Goal: Information Seeking & Learning: Learn about a topic

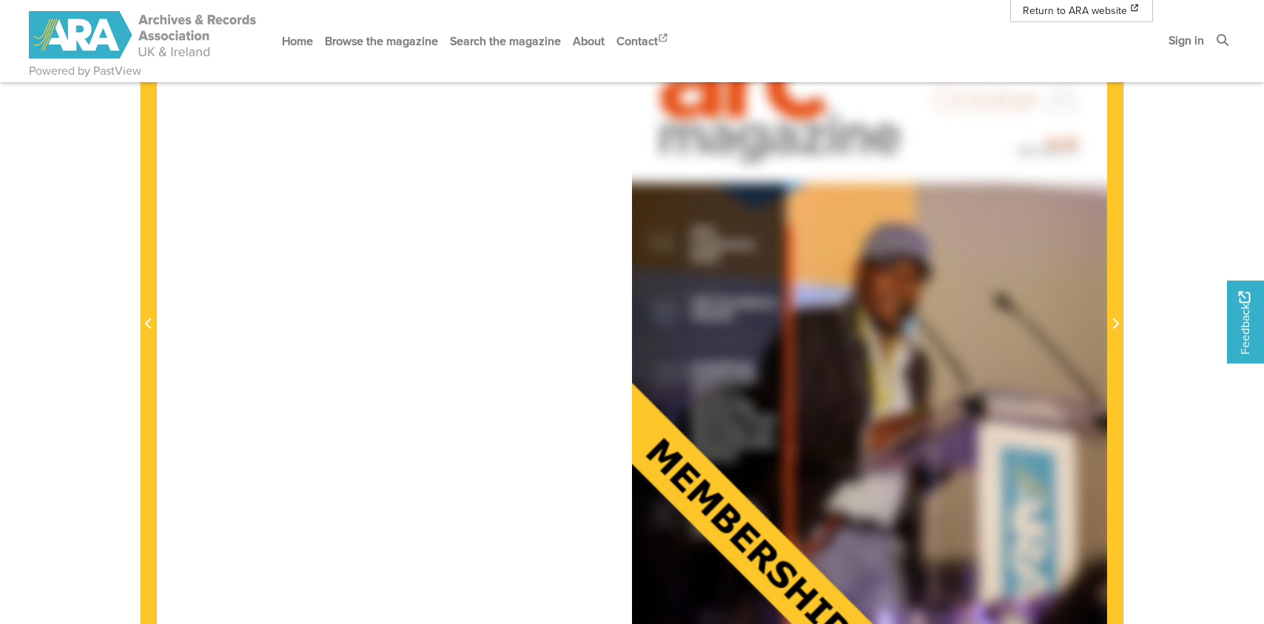
scroll to position [370, 0]
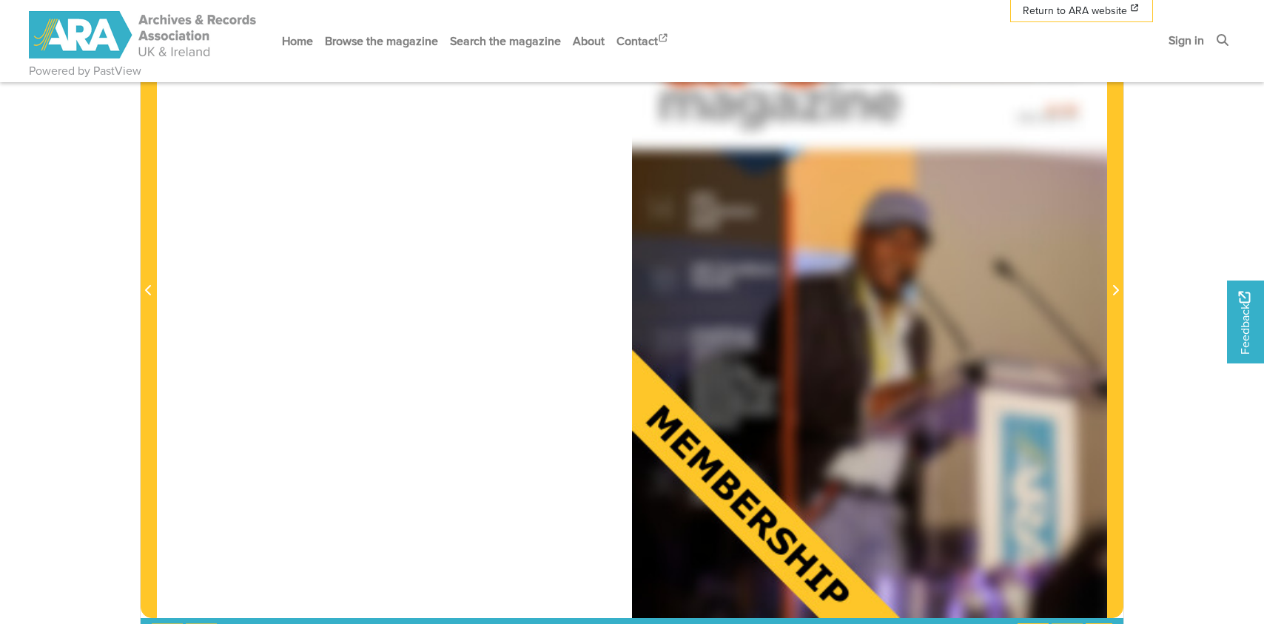
click at [827, 252] on div at bounding box center [869, 281] width 475 height 672
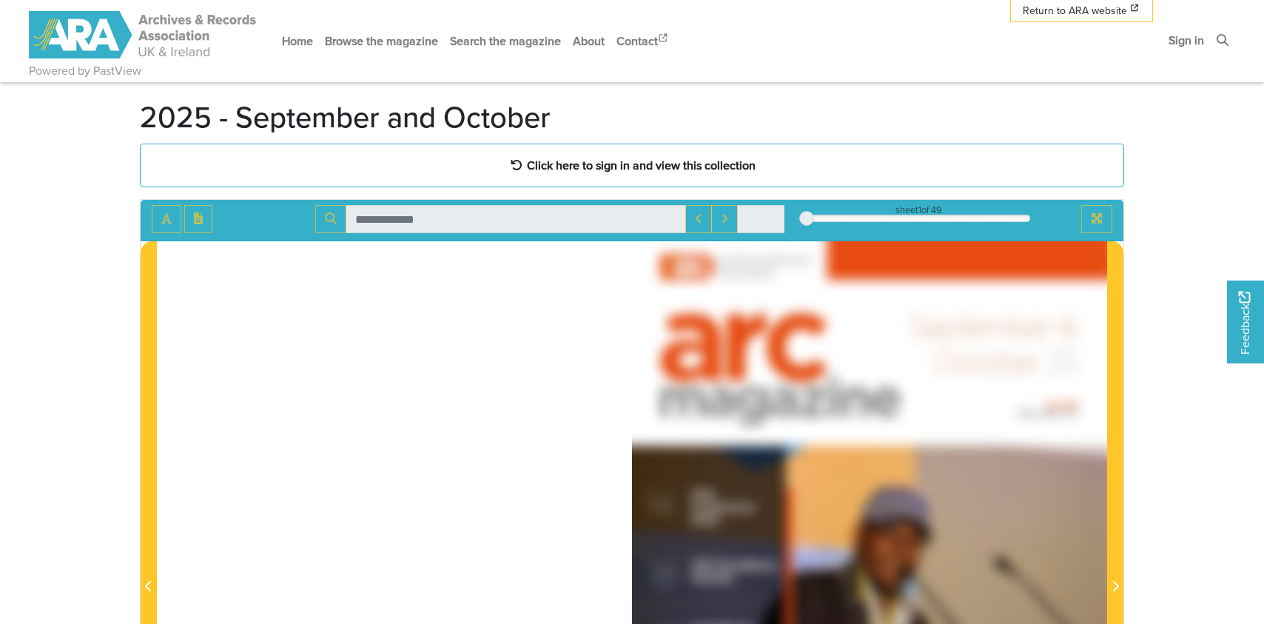
scroll to position [0, 0]
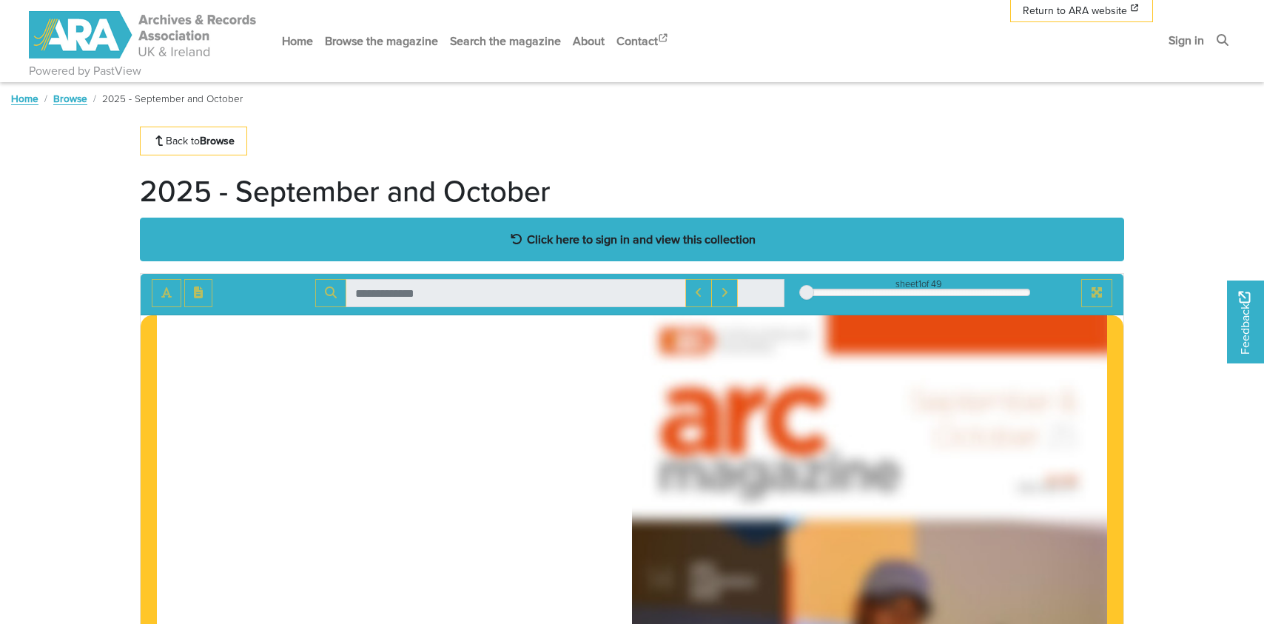
click at [686, 243] on strong "Click here to sign in and view this collection" at bounding box center [641, 239] width 229 height 16
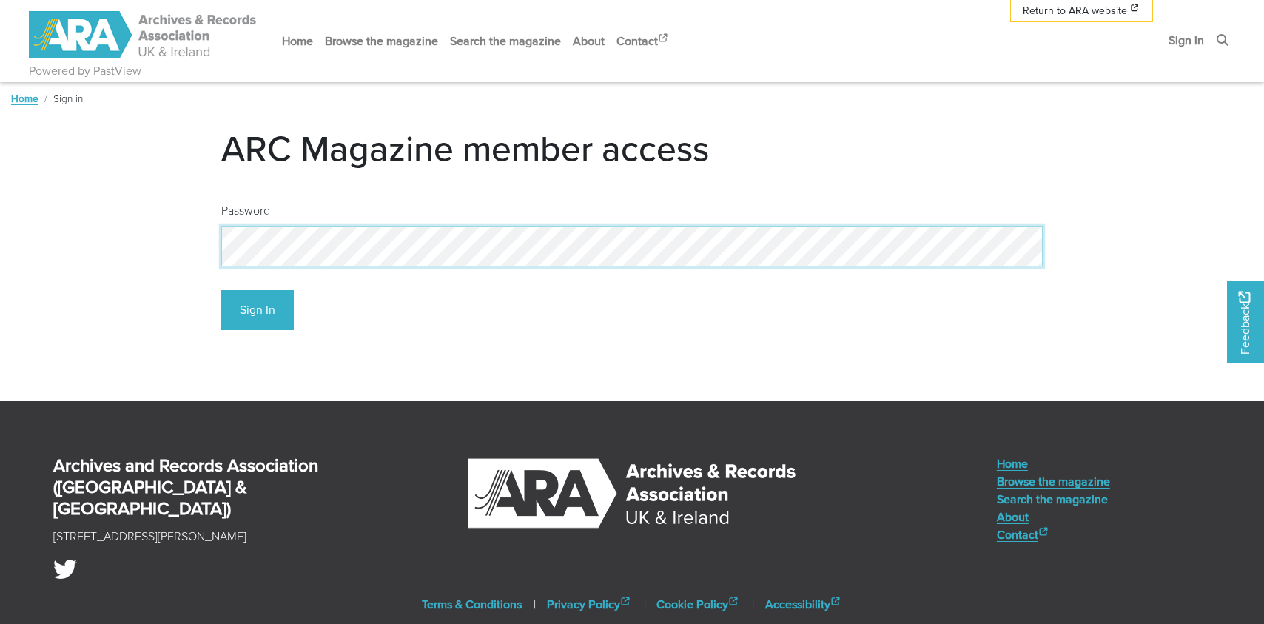
click at [169, 233] on body "Powered by PastView Menu" at bounding box center [632, 378] width 1264 height 757
click at [252, 314] on button "Sign In" at bounding box center [257, 310] width 73 height 41
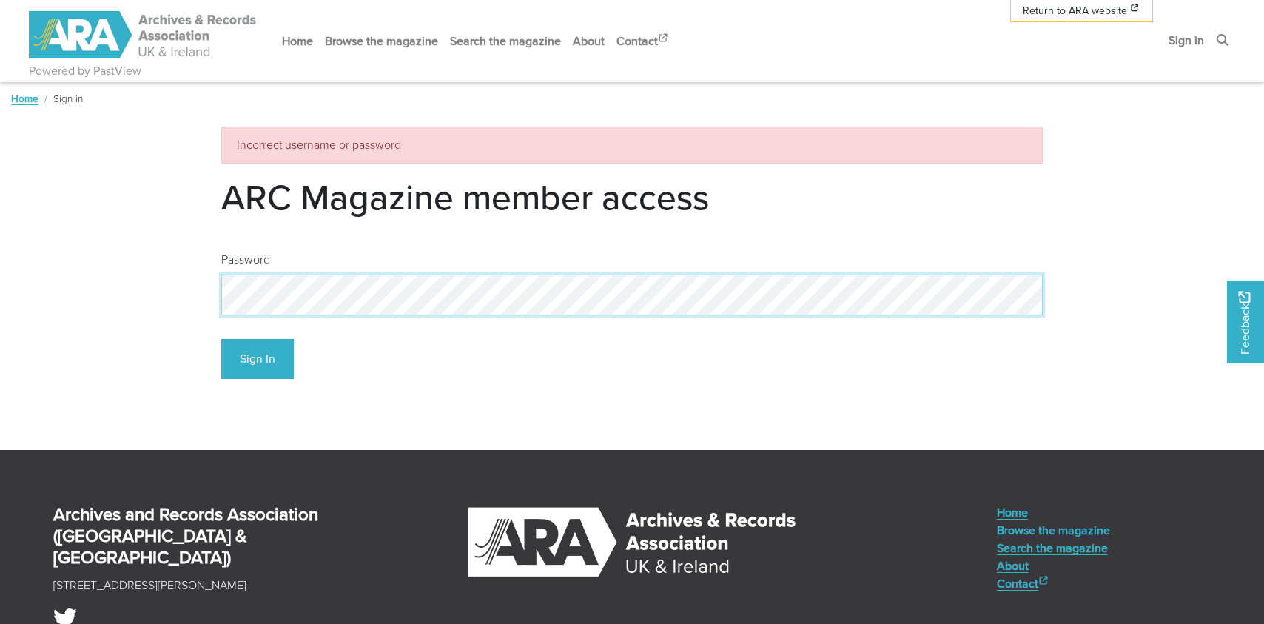
click at [149, 296] on body "Powered by PastView Menu" at bounding box center [632, 402] width 1264 height 805
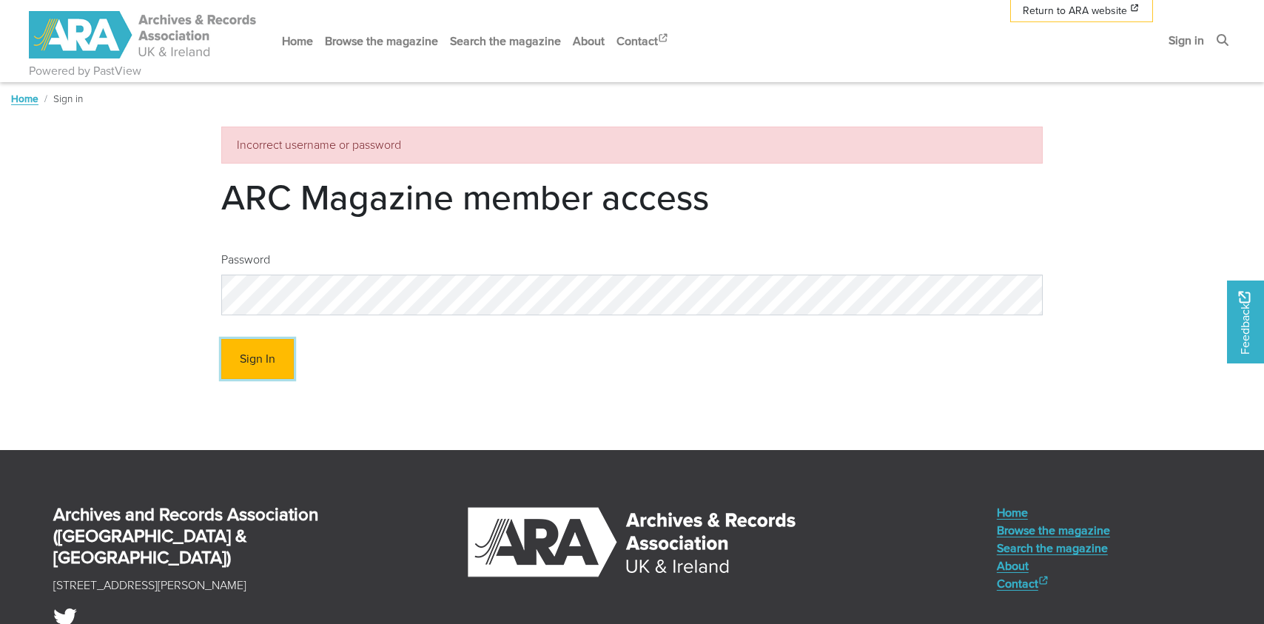
click at [236, 358] on button "Sign In" at bounding box center [257, 359] width 73 height 41
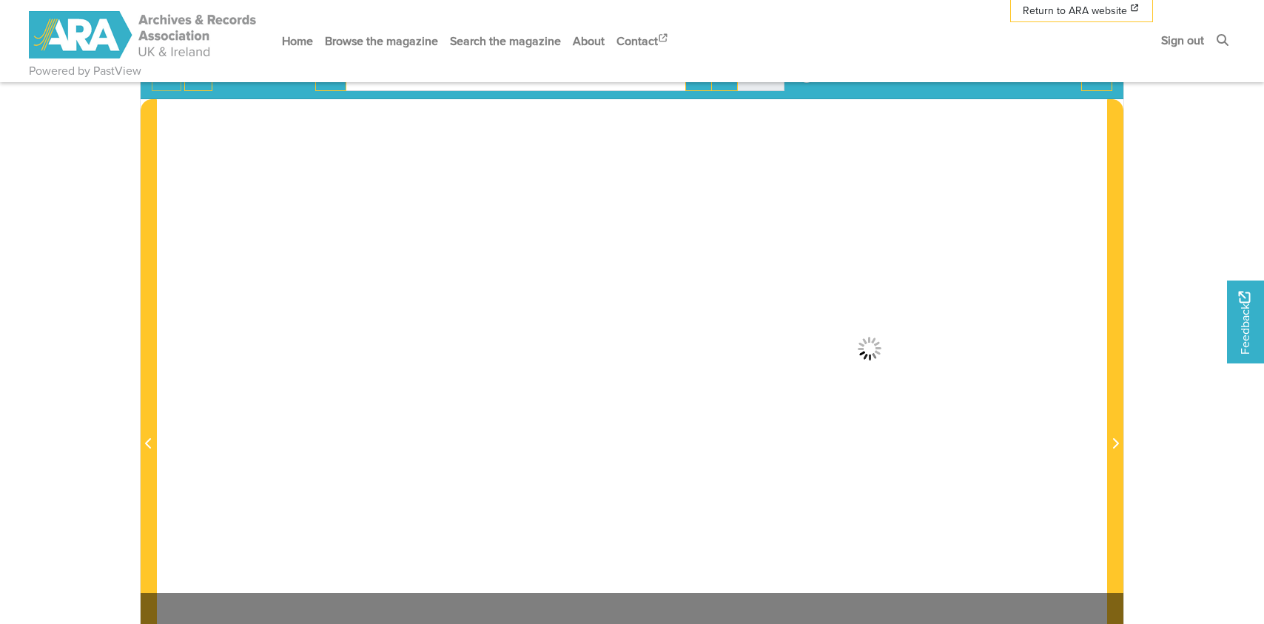
scroll to position [222, 0]
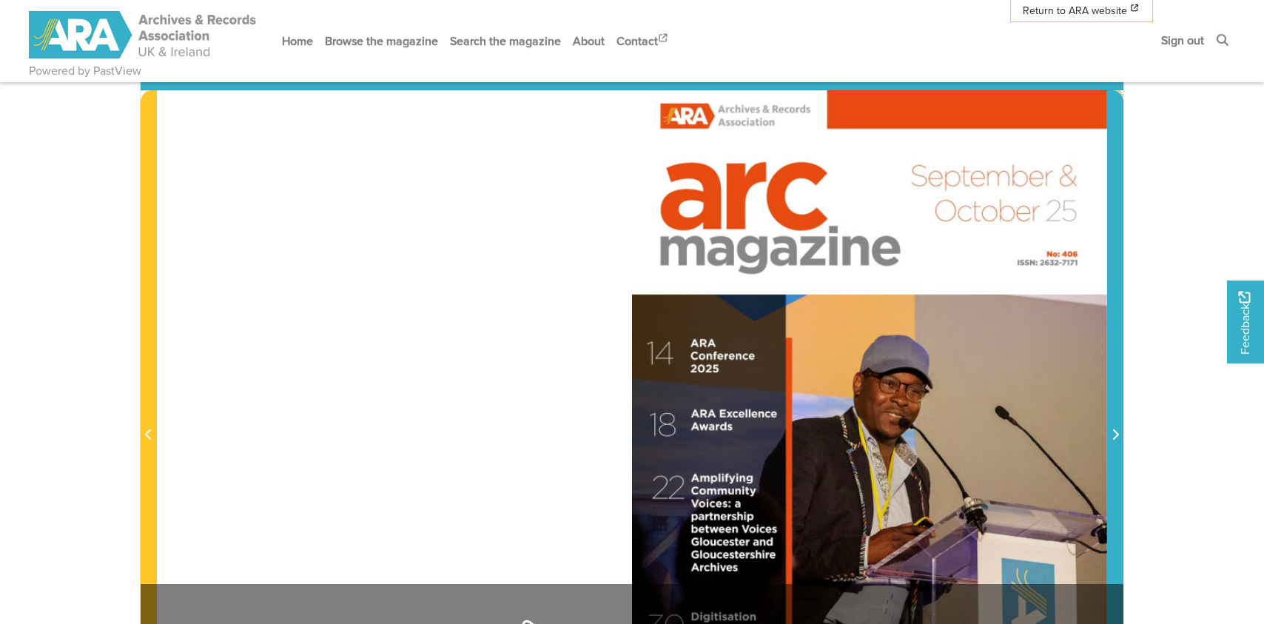
click at [1112, 430] on icon "Next Page" at bounding box center [1115, 435] width 7 height 12
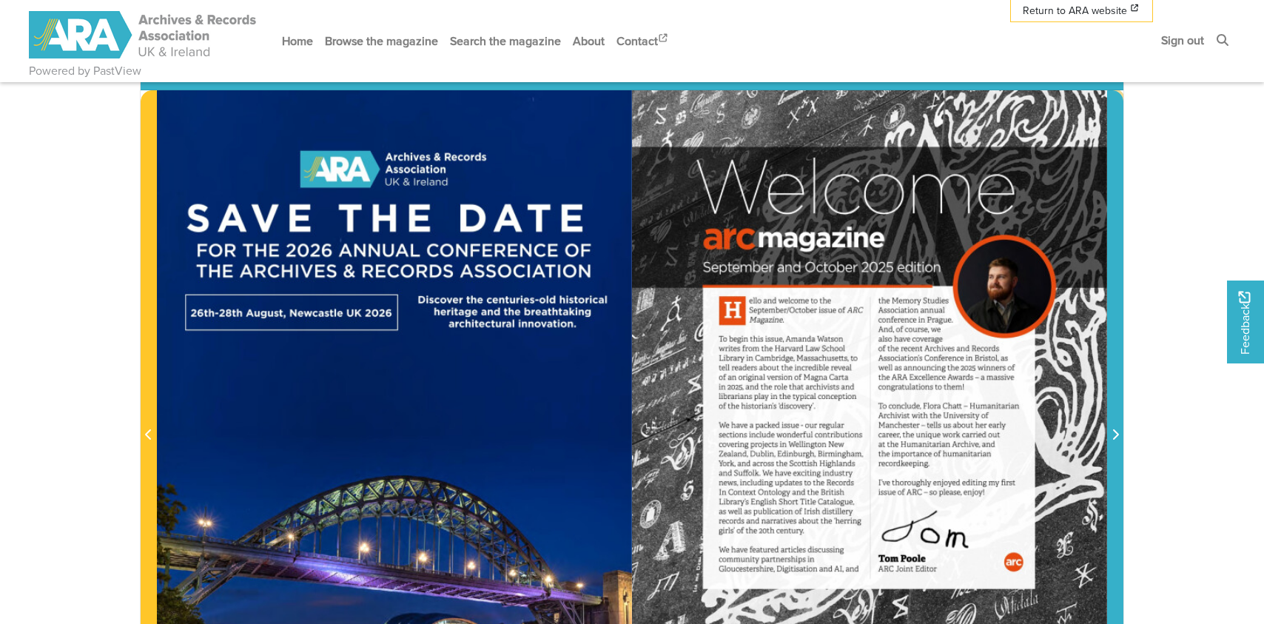
click at [1112, 430] on icon "Next Page" at bounding box center [1115, 435] width 7 height 12
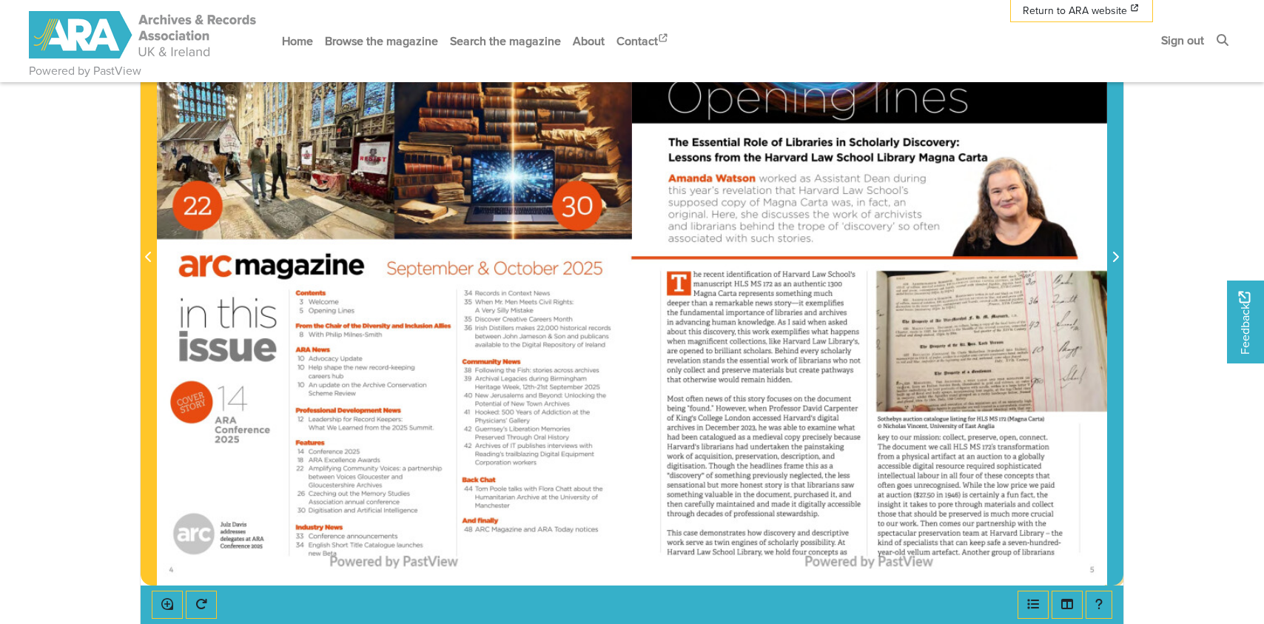
scroll to position [370, 0]
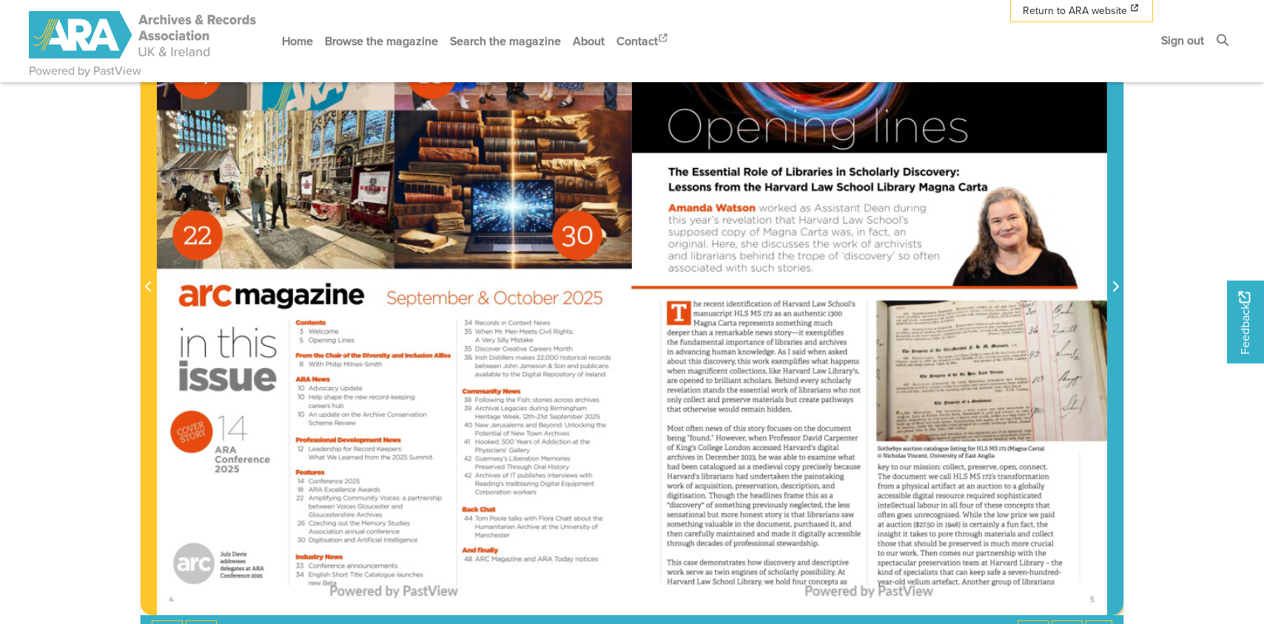
click at [1116, 289] on icon "Next Page" at bounding box center [1116, 286] width 6 height 10
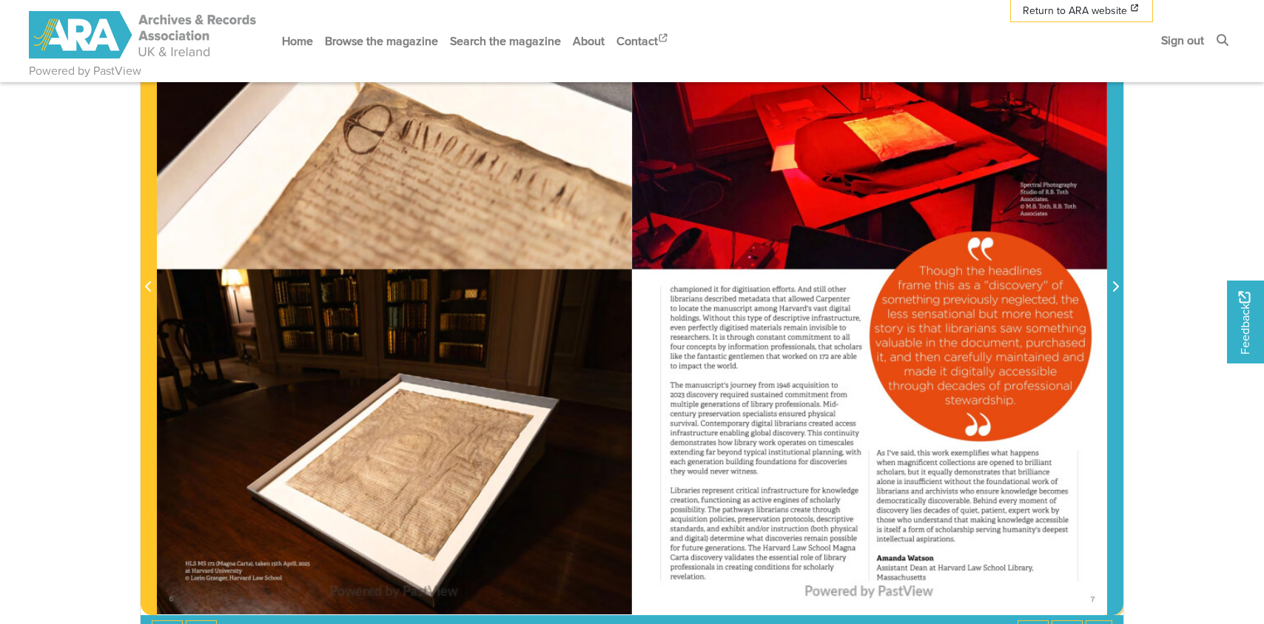
click at [1116, 289] on icon "Next Page" at bounding box center [1115, 287] width 7 height 12
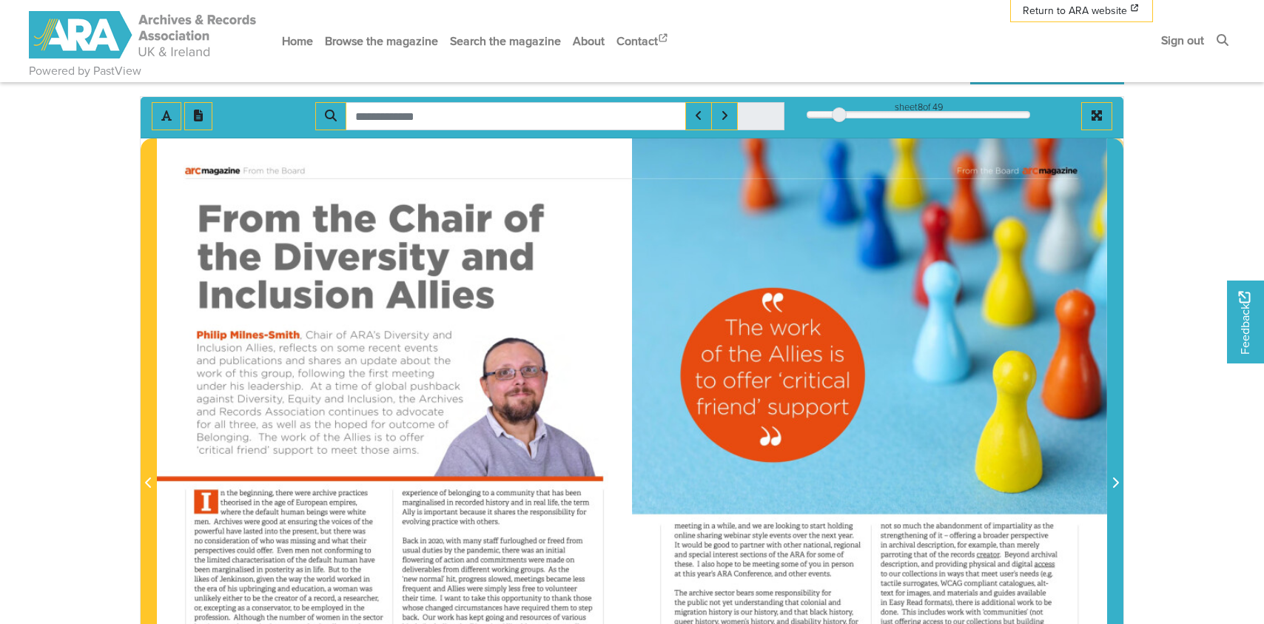
scroll to position [148, 0]
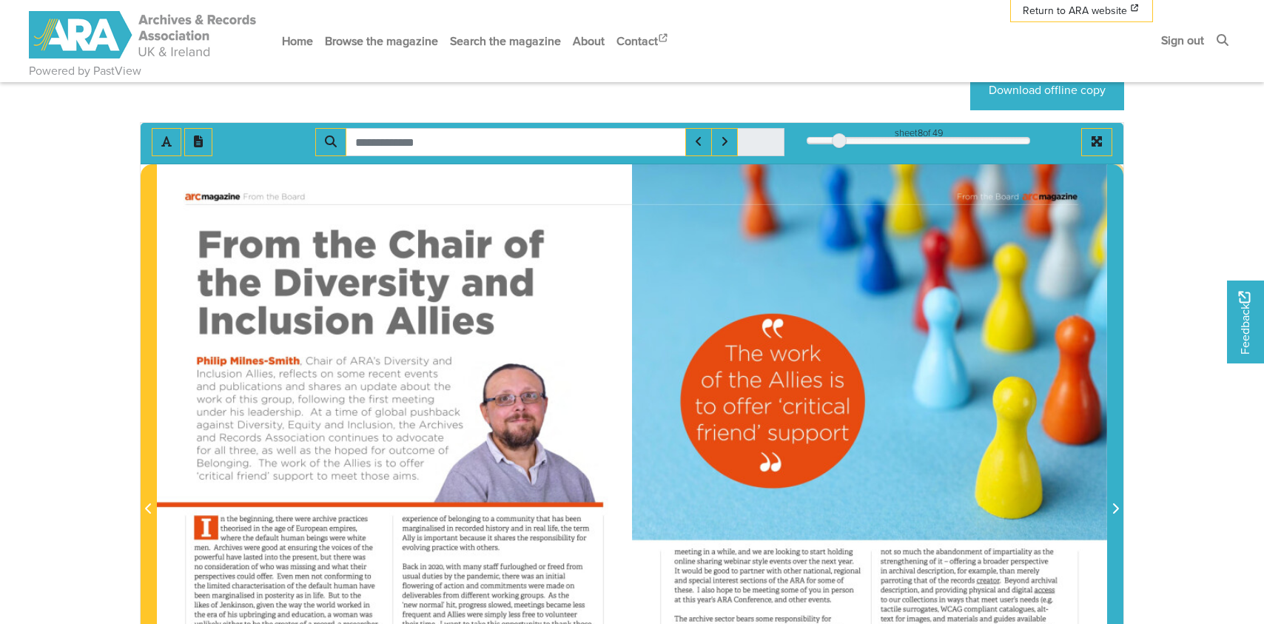
click at [1122, 472] on span "Next Page" at bounding box center [1115, 500] width 15 height 671
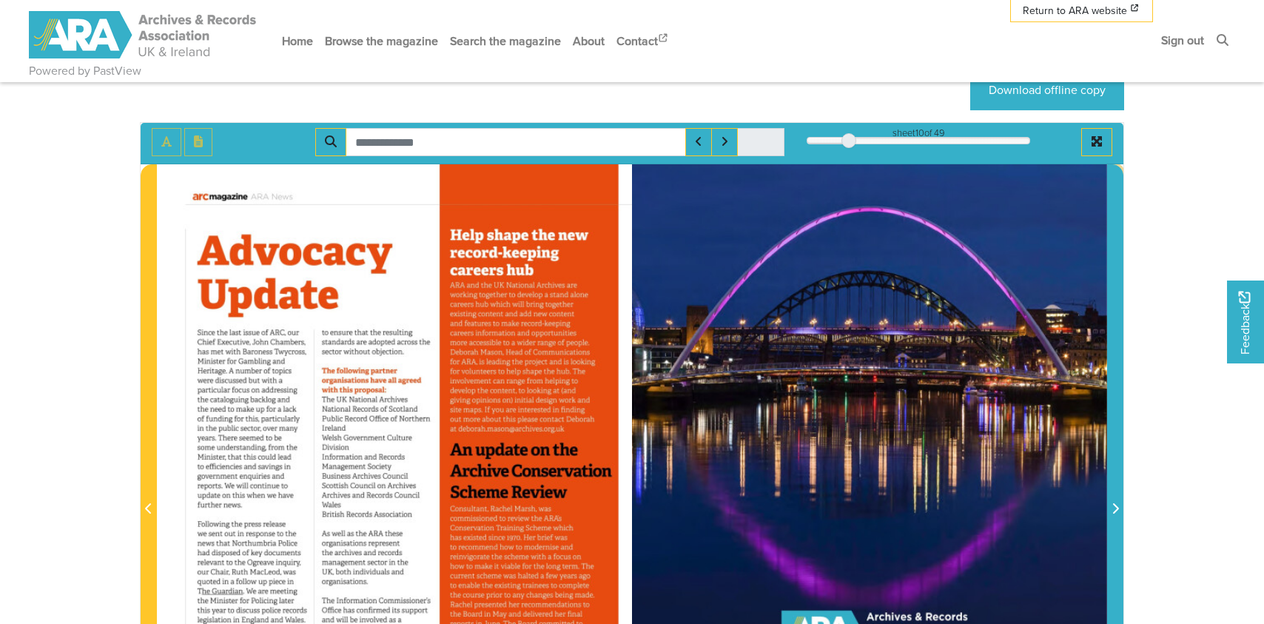
click at [1122, 472] on span "Next Page" at bounding box center [1115, 500] width 15 height 671
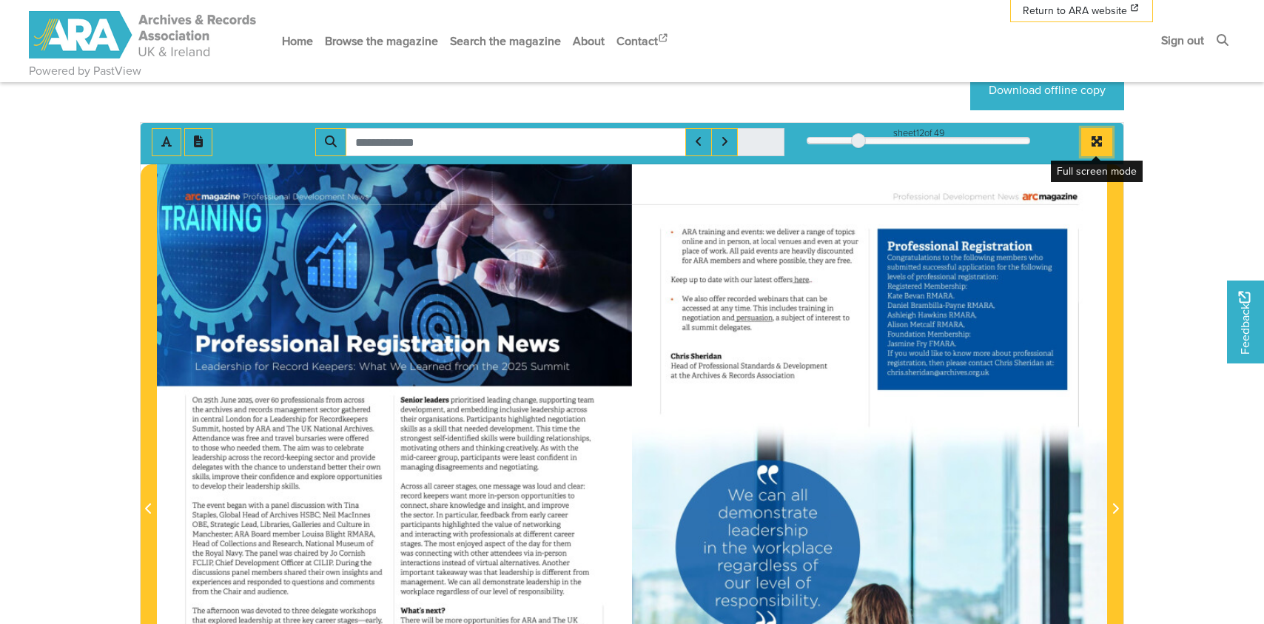
click at [1105, 135] on button "Full screen mode" at bounding box center [1097, 142] width 31 height 28
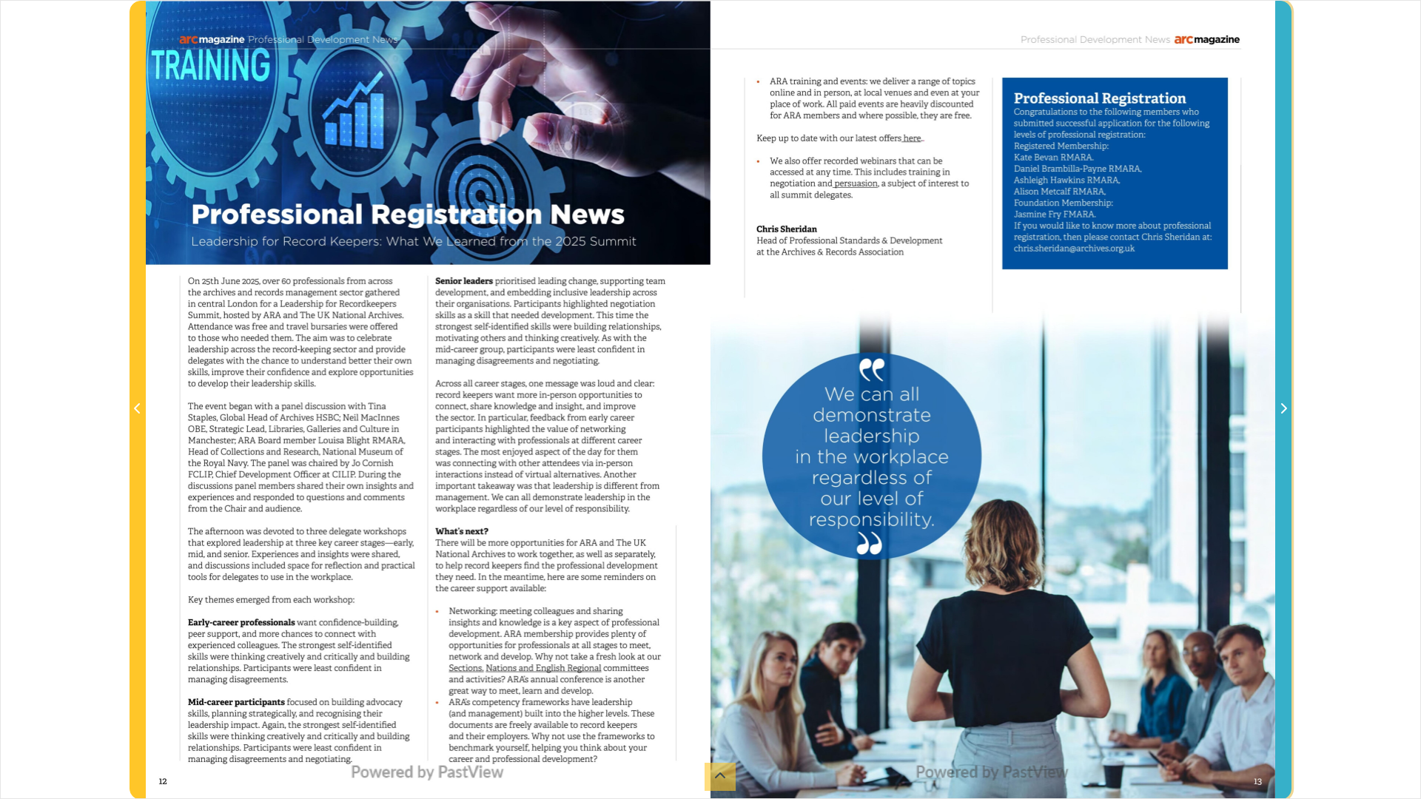
click at [1264, 407] on span "Next Page" at bounding box center [1283, 409] width 15 height 18
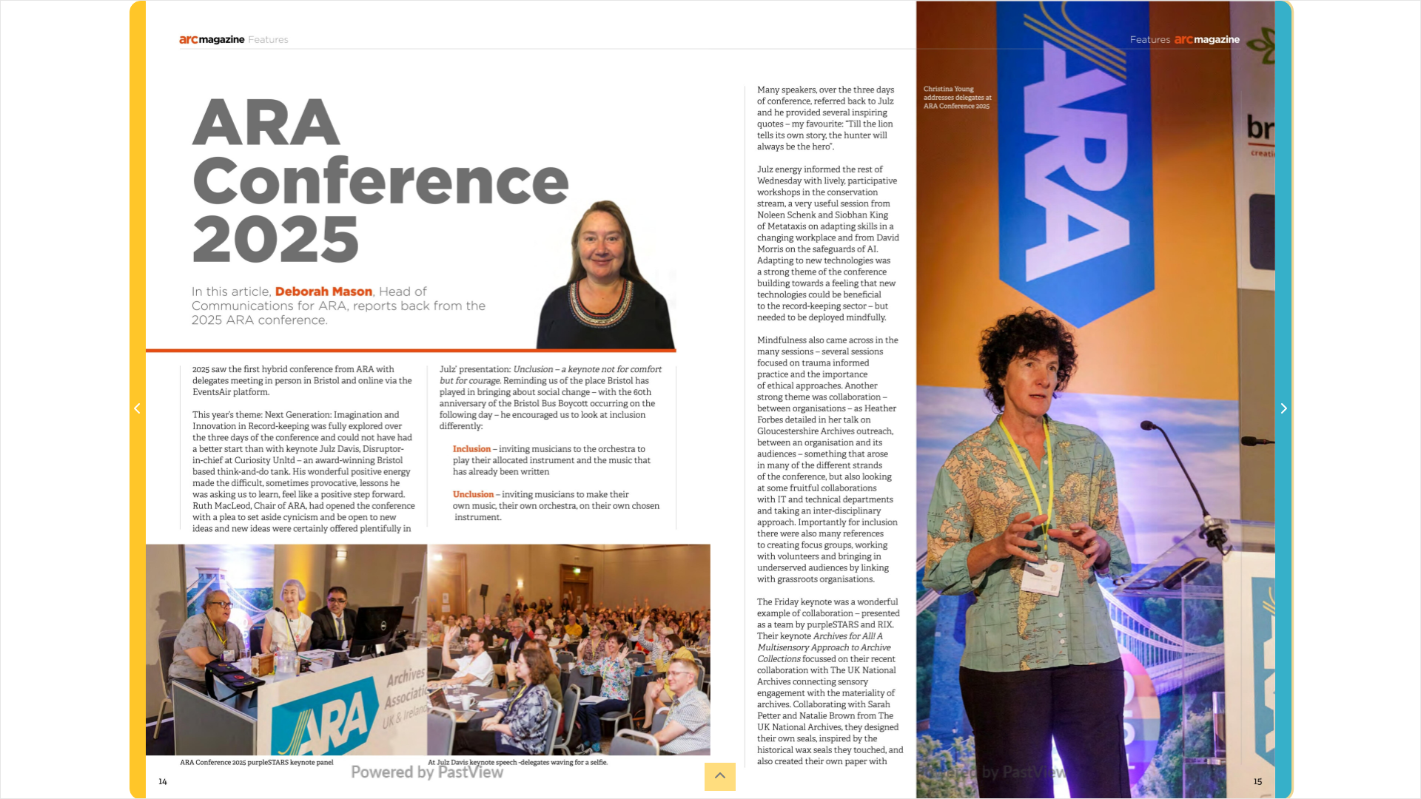
click at [1264, 407] on span "Next Page" at bounding box center [1283, 409] width 15 height 18
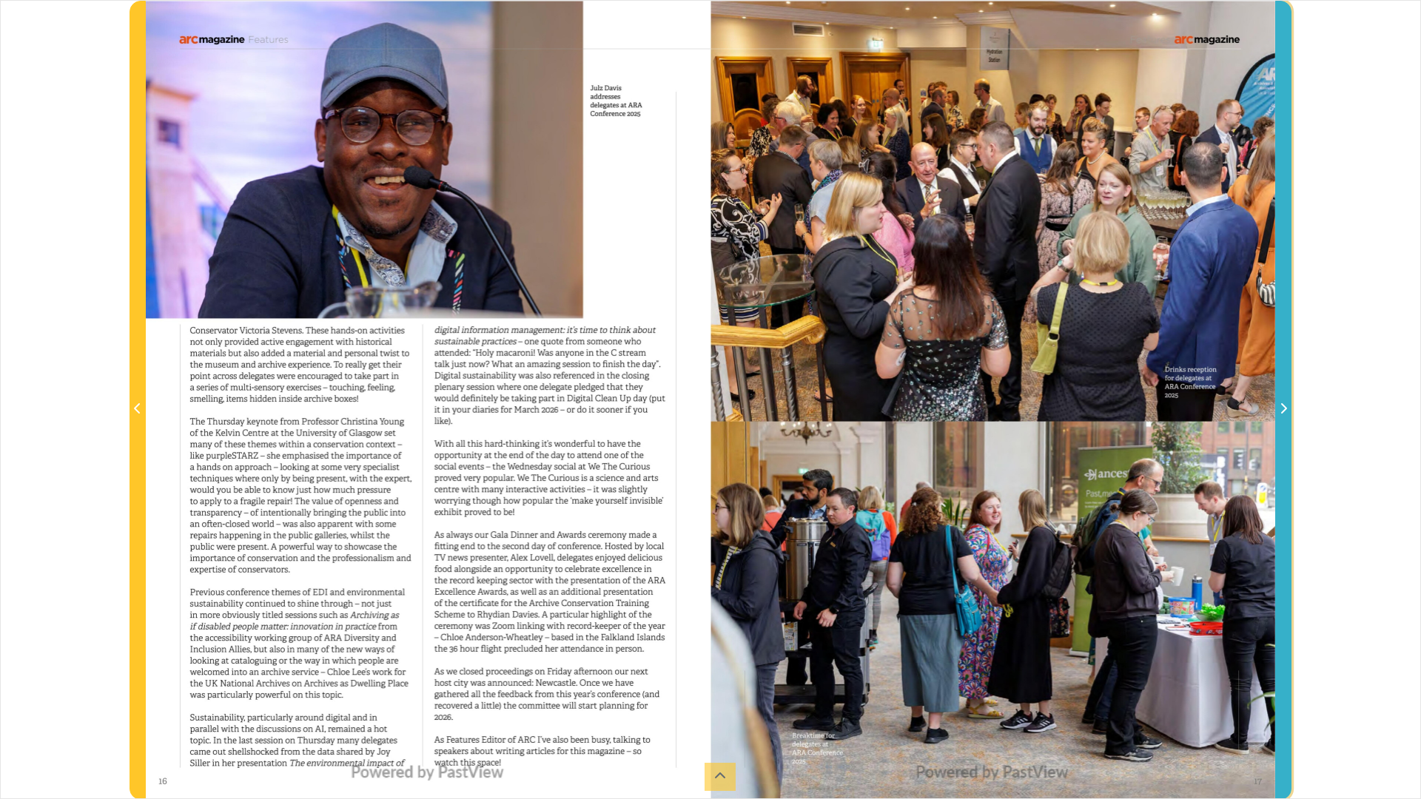
click at [1264, 407] on span "Next Page" at bounding box center [1283, 409] width 15 height 18
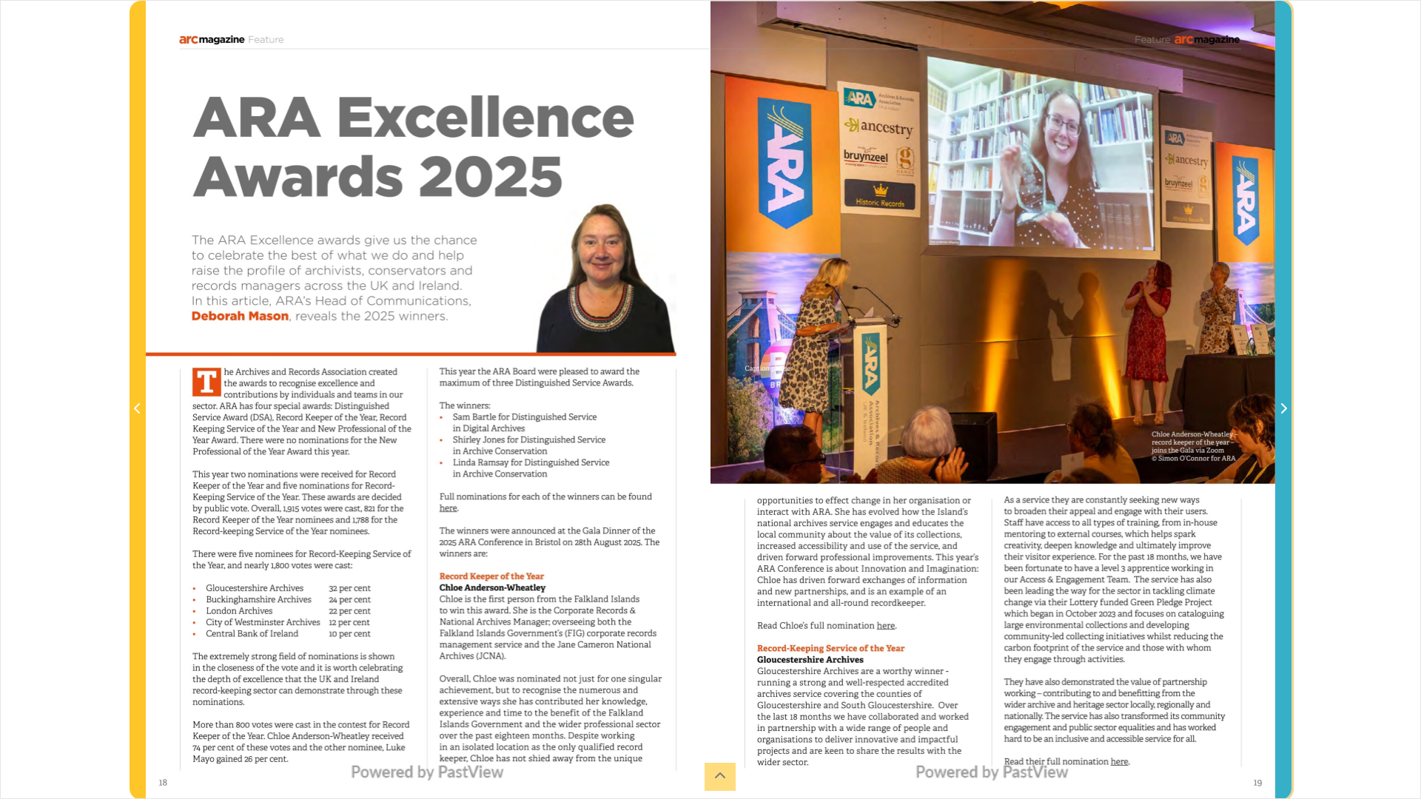
click at [1264, 411] on icon "Next Page" at bounding box center [1283, 409] width 7 height 12
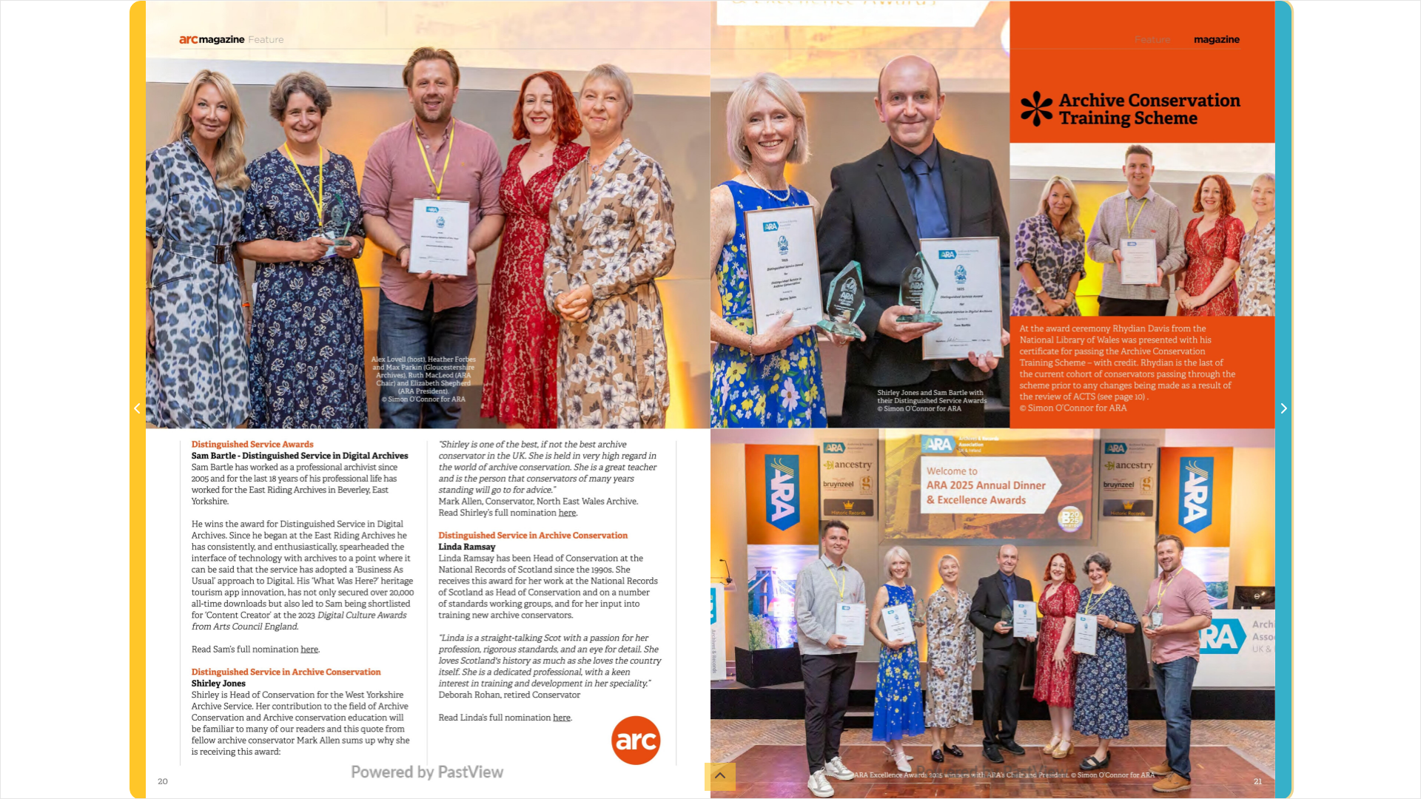
click at [1264, 411] on icon "Next Page" at bounding box center [1283, 409] width 7 height 12
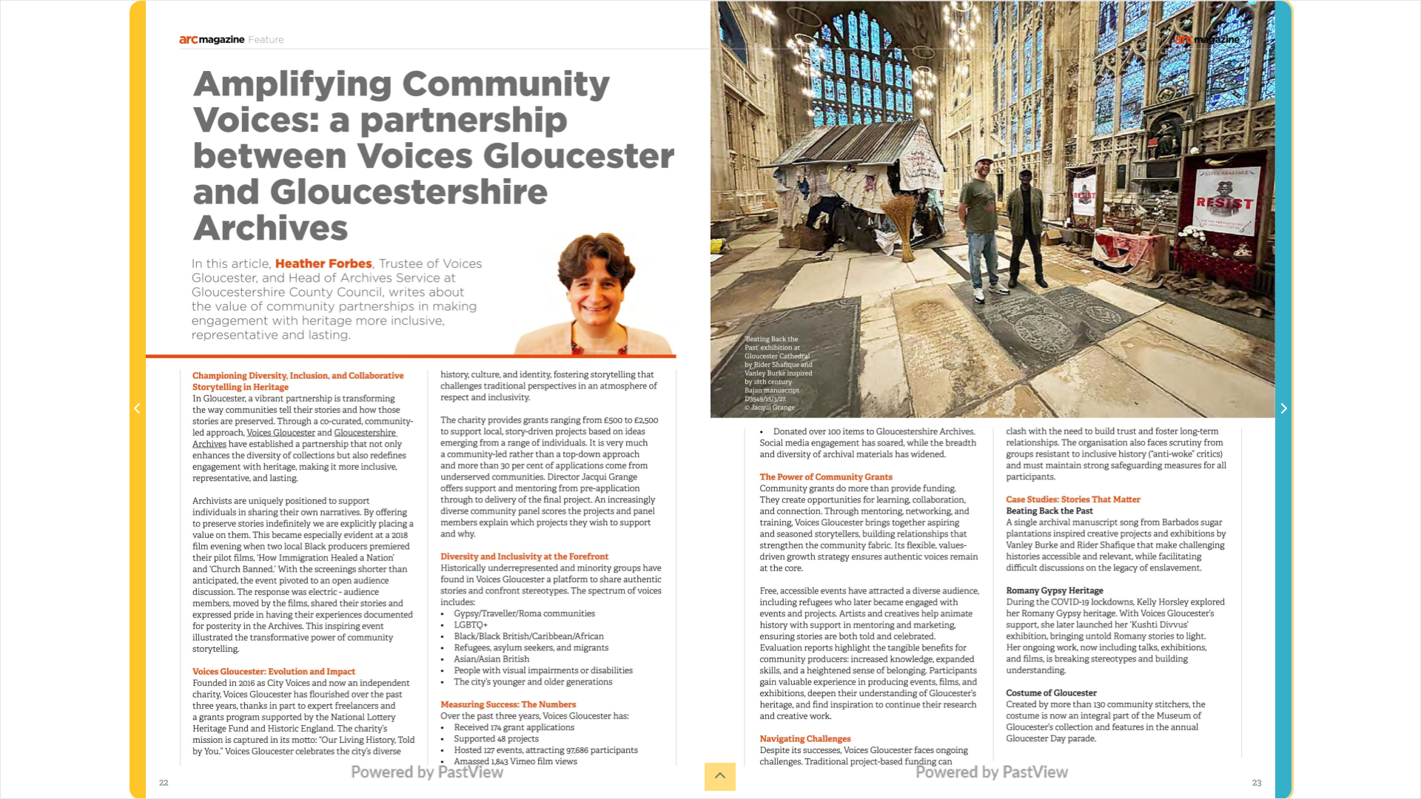
click at [1264, 411] on icon "Next Page" at bounding box center [1283, 409] width 7 height 12
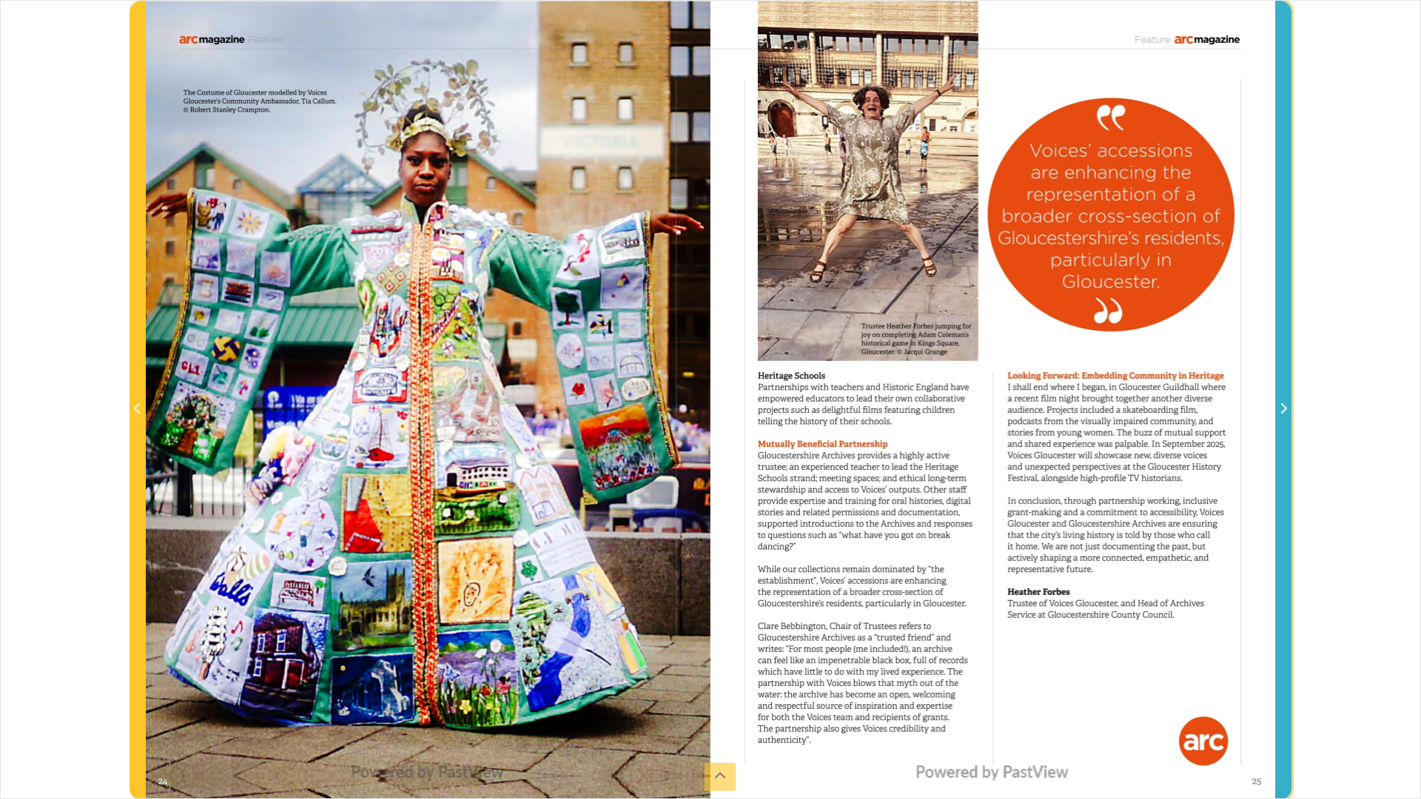
click at [1264, 411] on icon "Next Page" at bounding box center [1283, 409] width 7 height 12
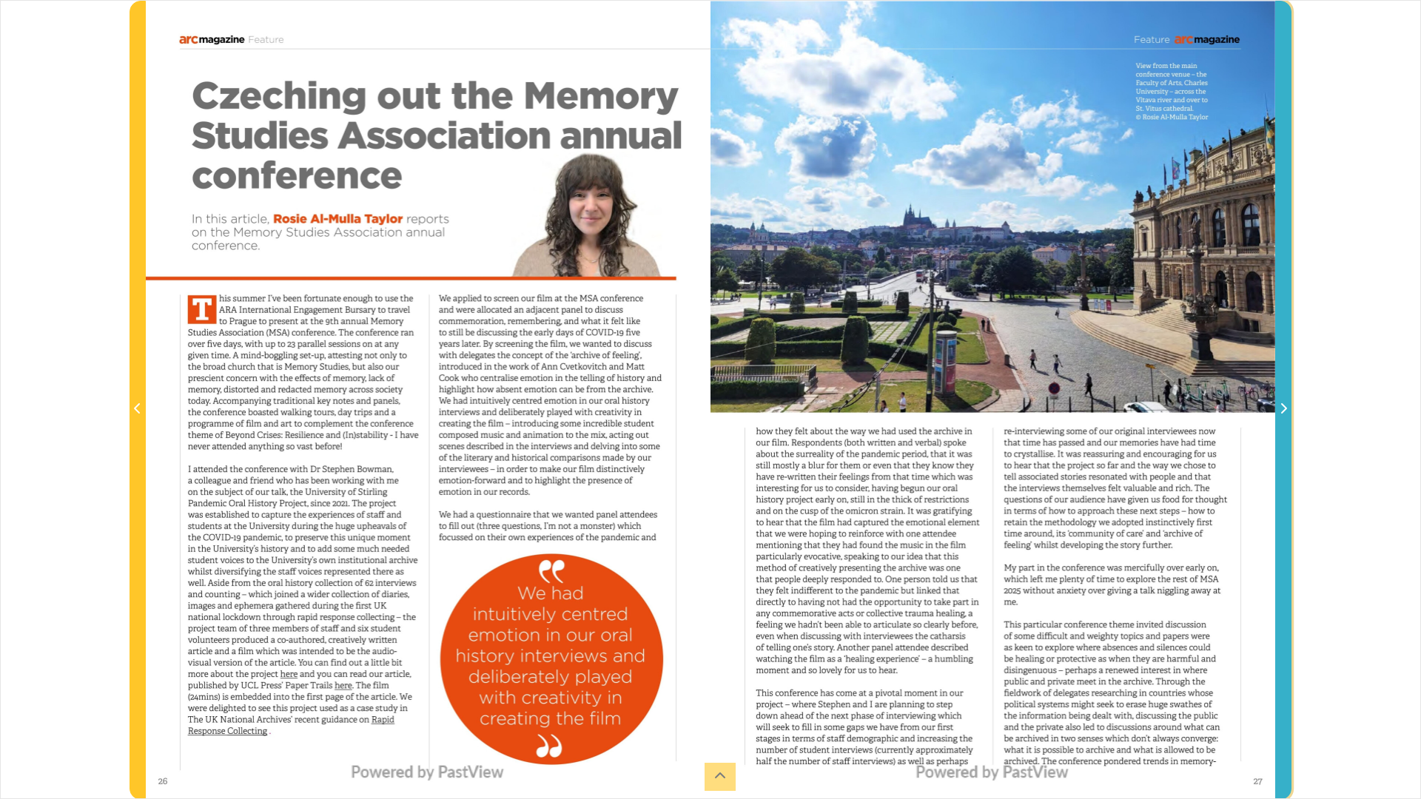
click at [1264, 411] on icon "Next Page" at bounding box center [1283, 409] width 7 height 12
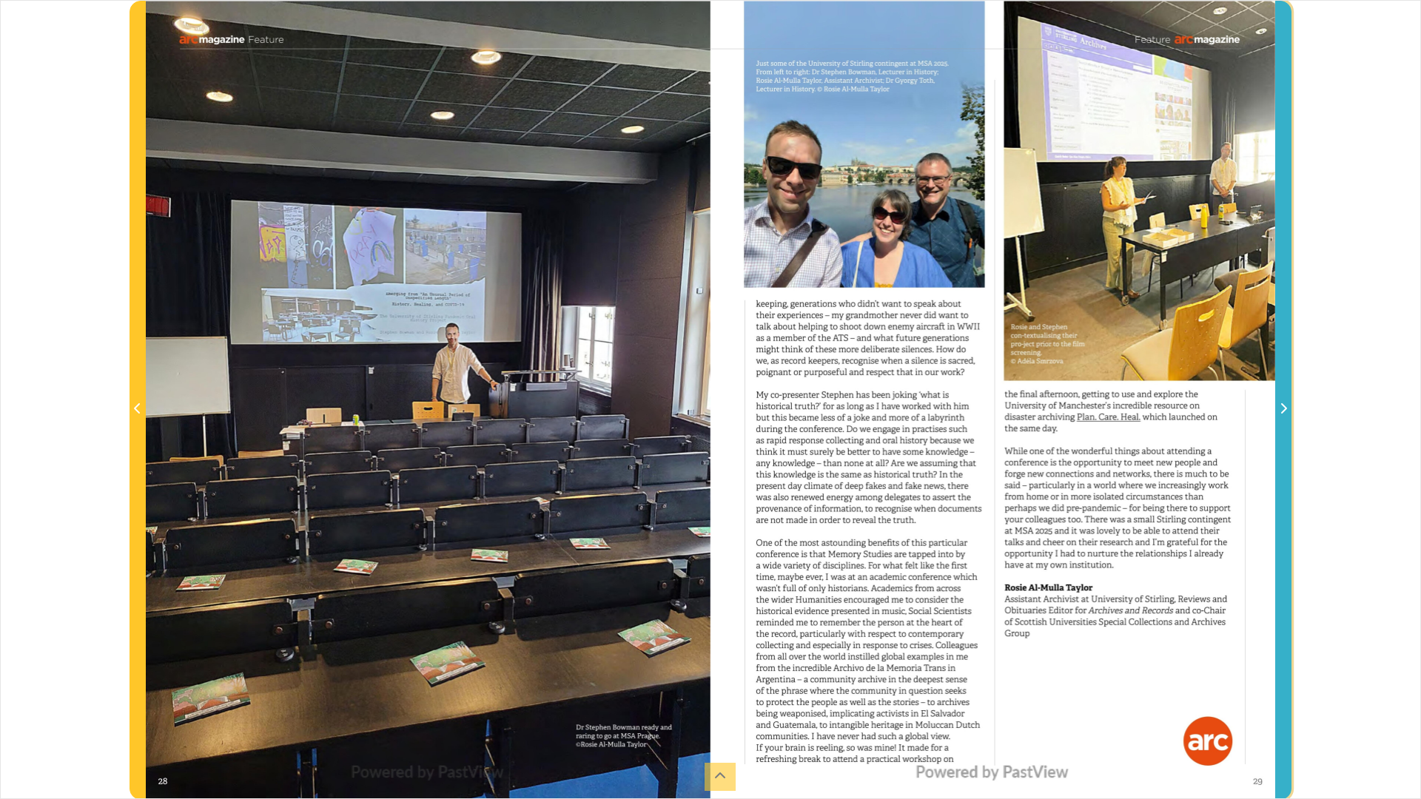
click at [1264, 389] on span "Next Page" at bounding box center [1283, 400] width 15 height 798
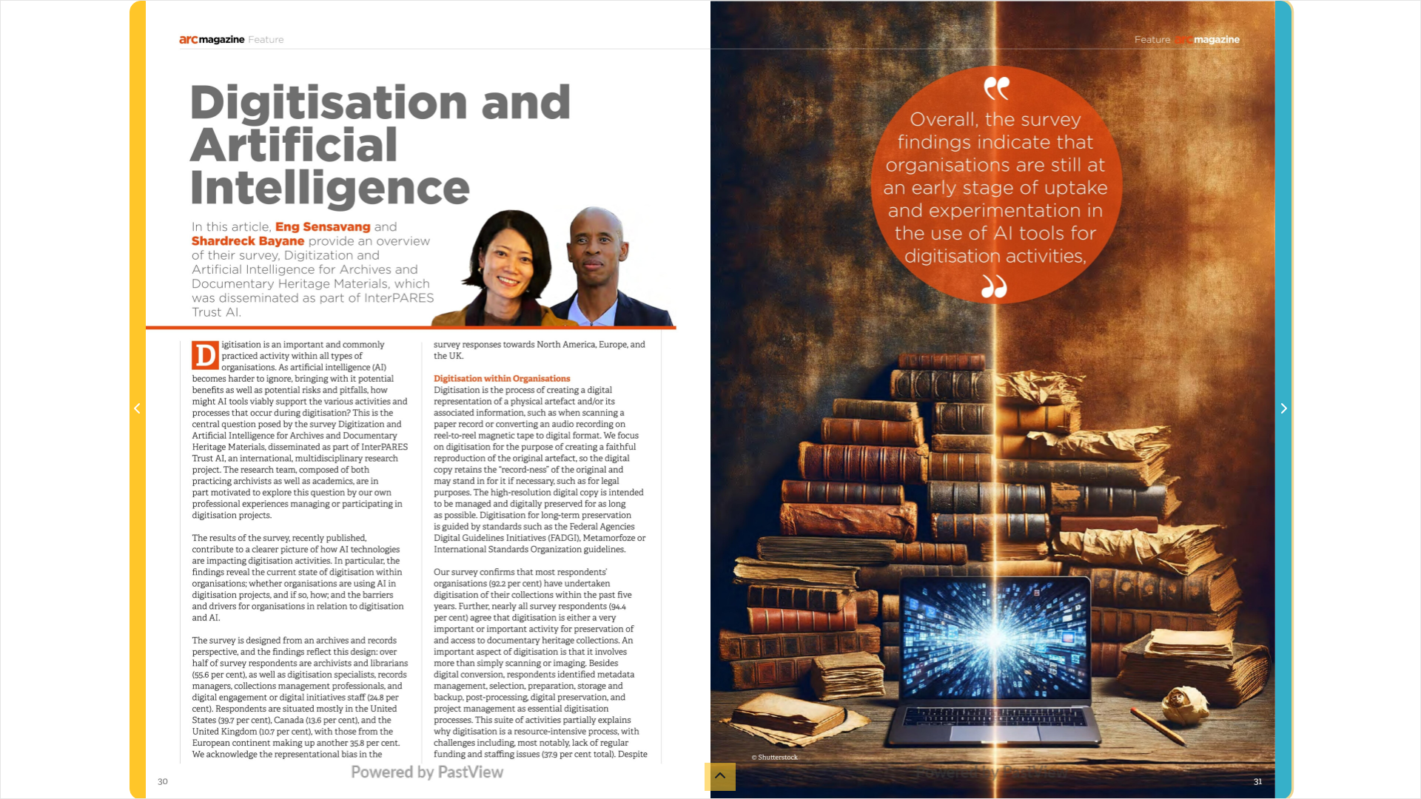
click at [1264, 411] on icon "Next Page" at bounding box center [1283, 409] width 7 height 12
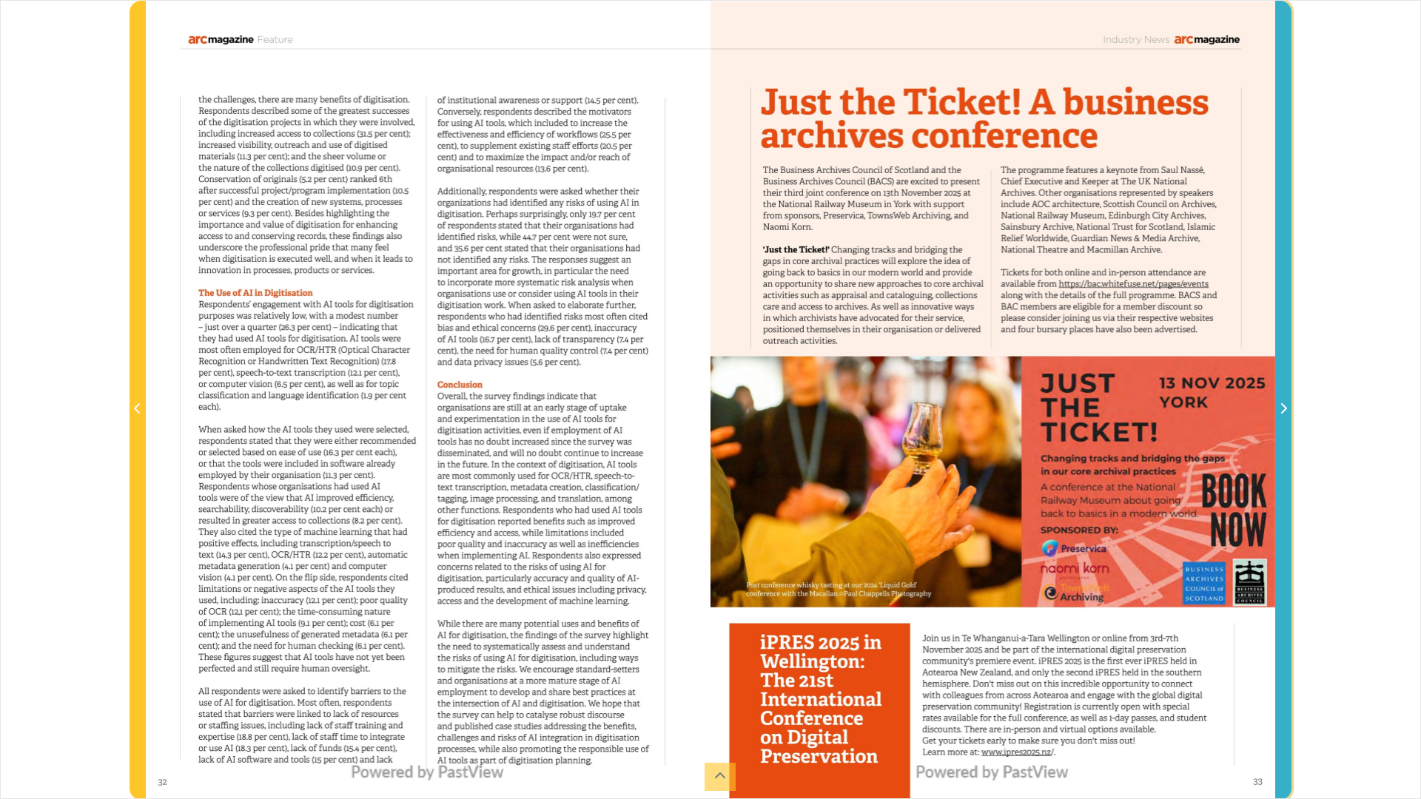
click at [1264, 411] on icon "Next Page" at bounding box center [1283, 409] width 7 height 12
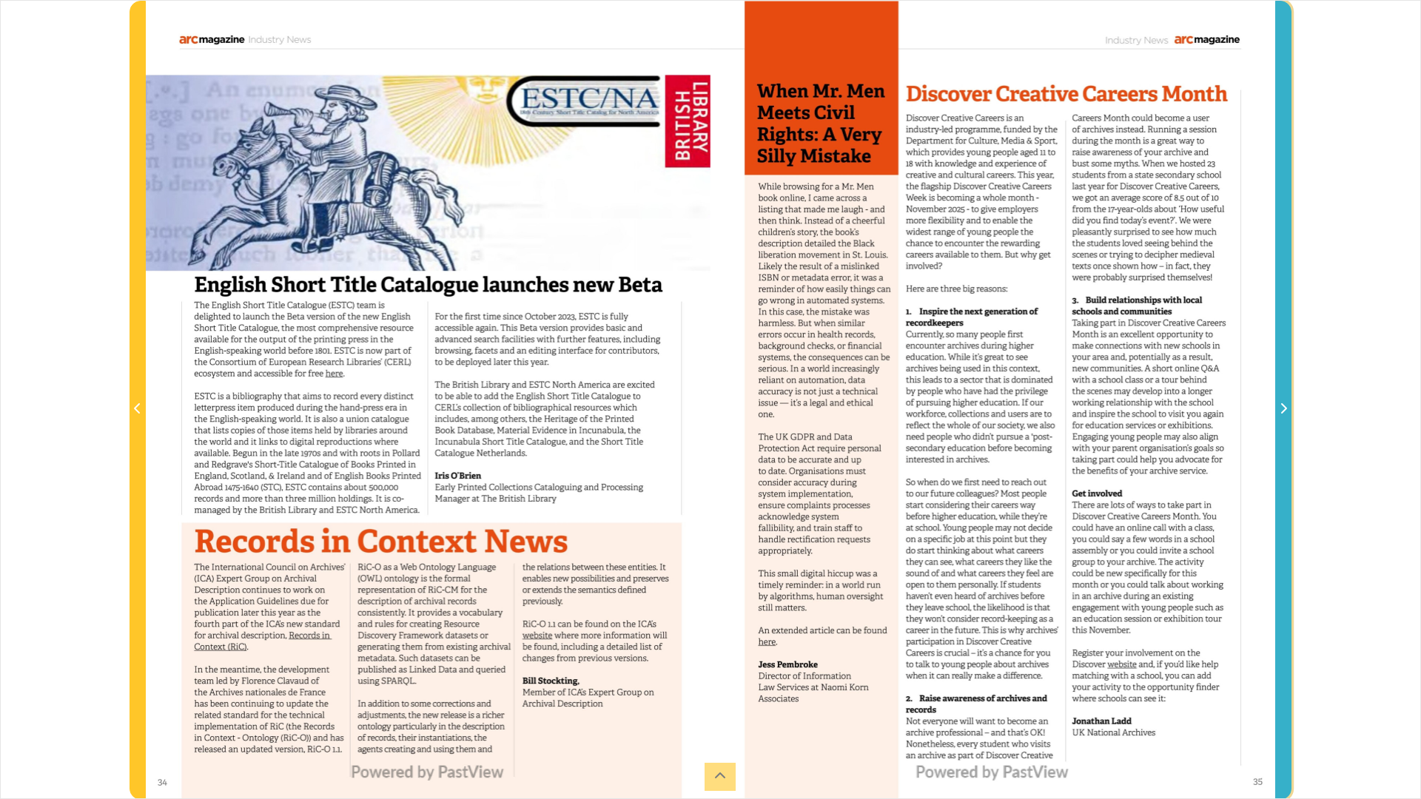
click at [1264, 411] on icon "Next Page" at bounding box center [1283, 409] width 7 height 12
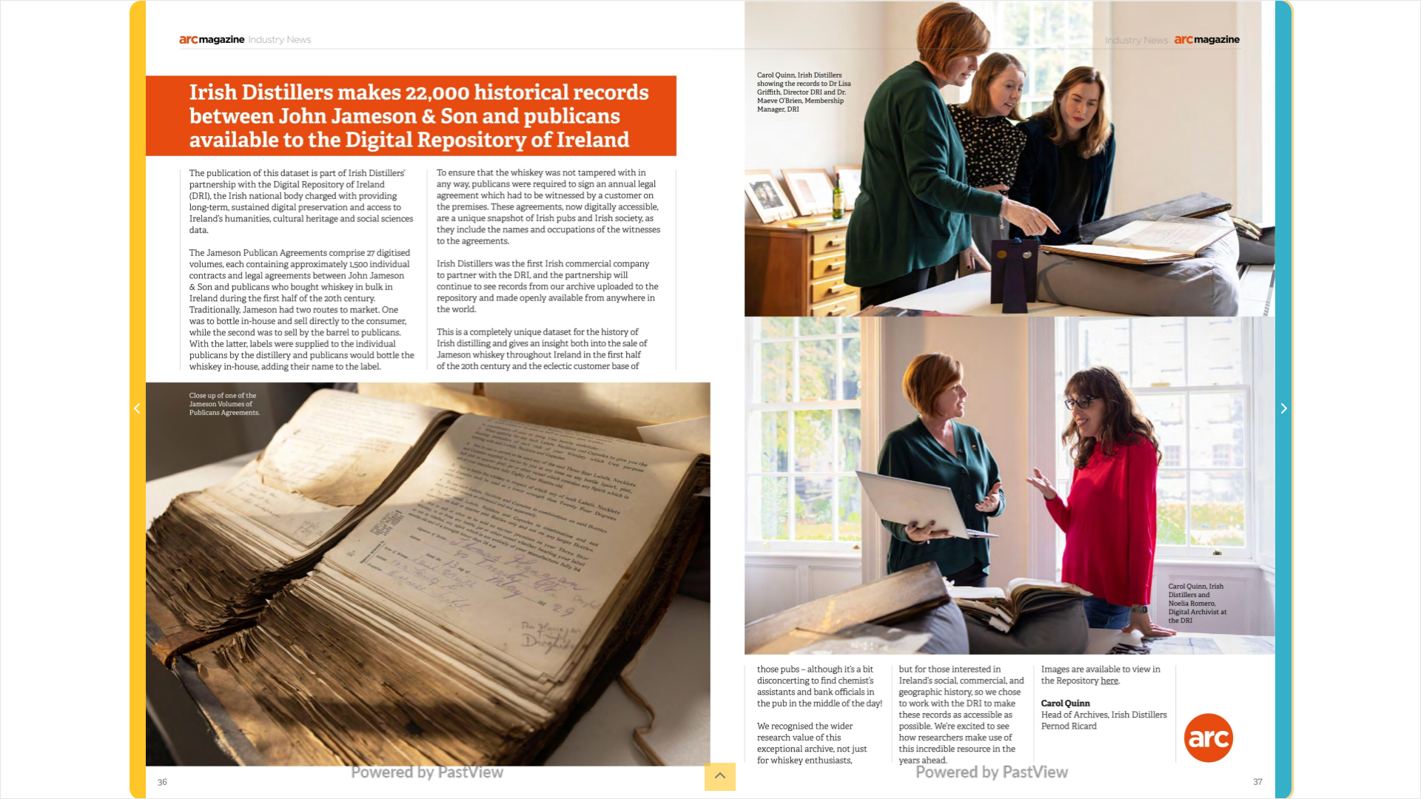
click at [1264, 410] on icon "Next Page" at bounding box center [1283, 409] width 7 height 12
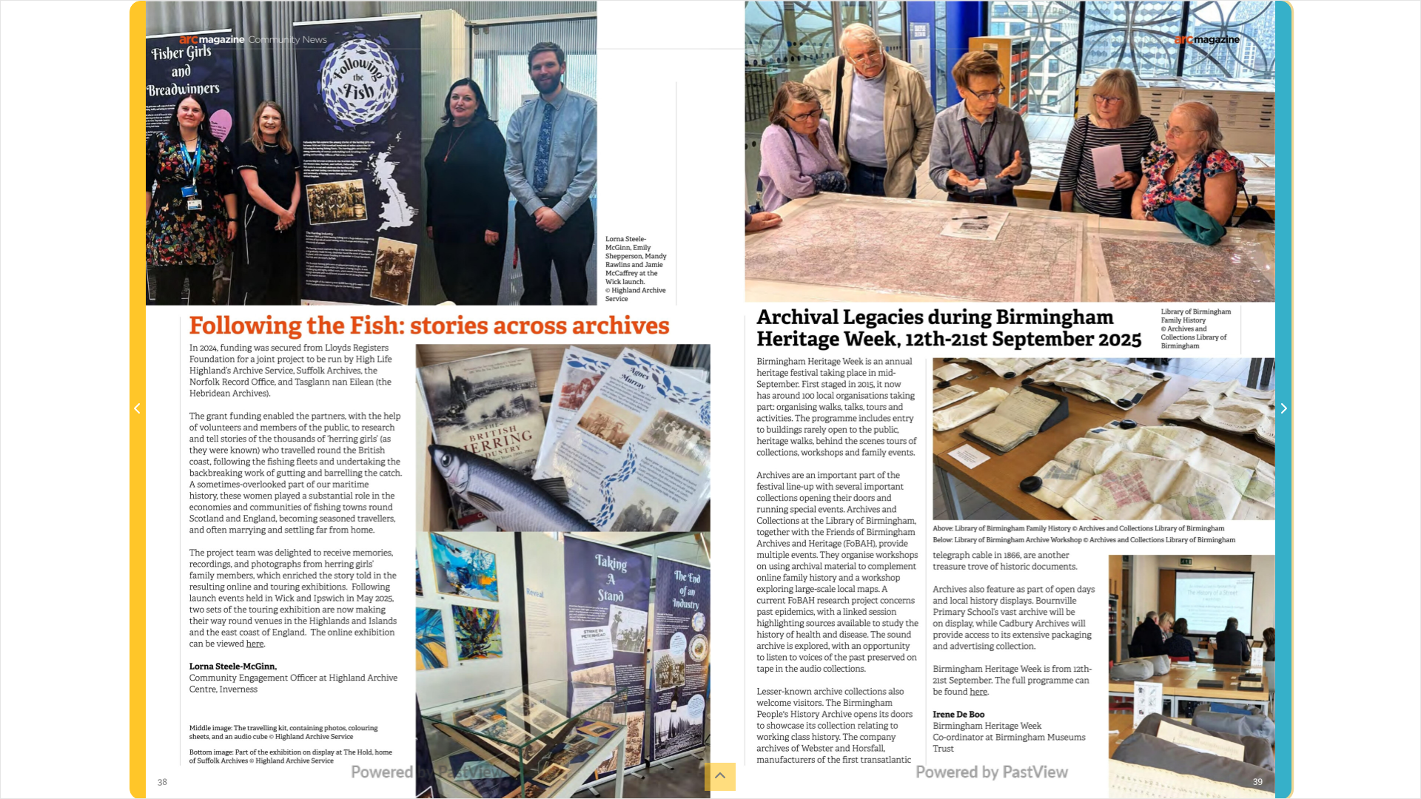
click at [1264, 410] on icon "Next Page" at bounding box center [1283, 409] width 7 height 12
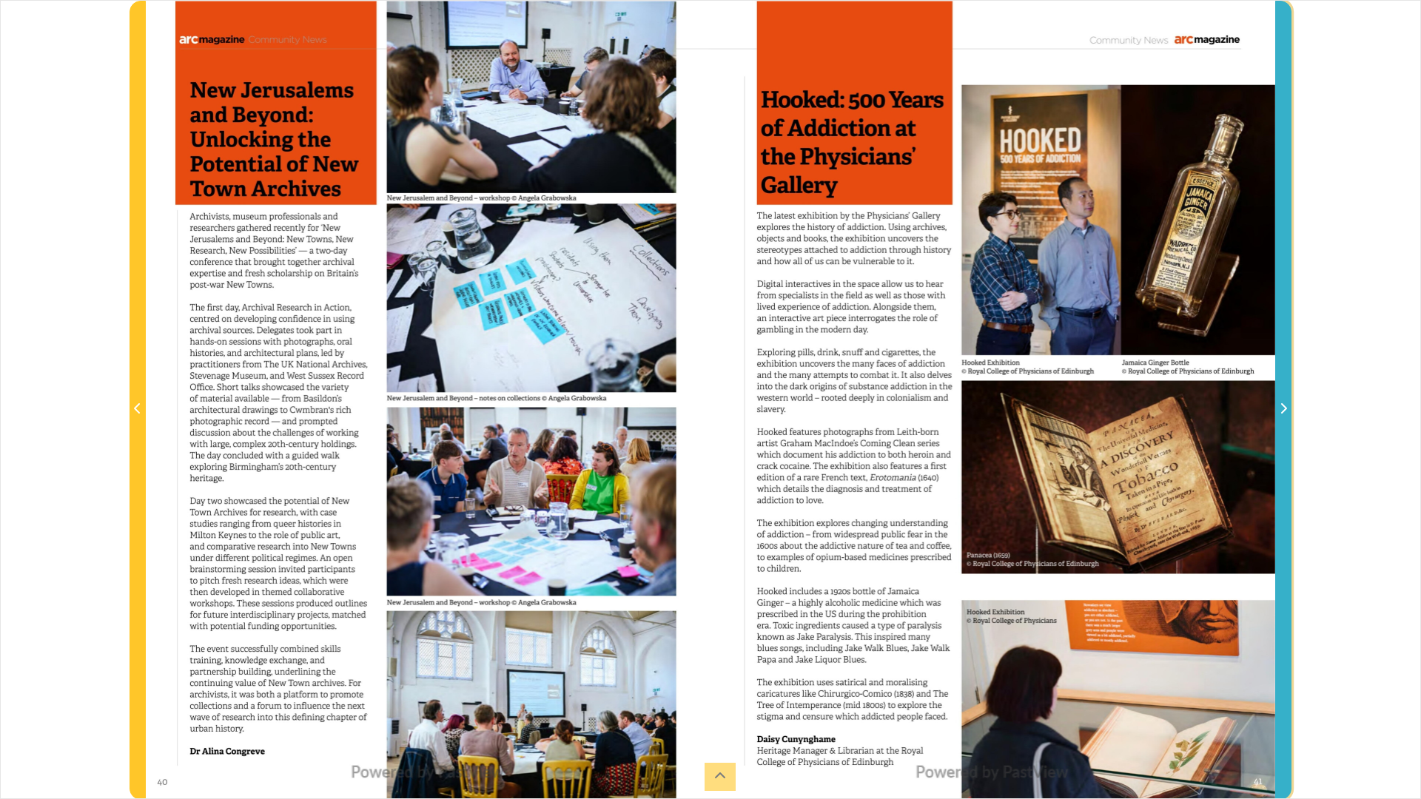
click at [1264, 410] on icon "Next Page" at bounding box center [1283, 409] width 7 height 12
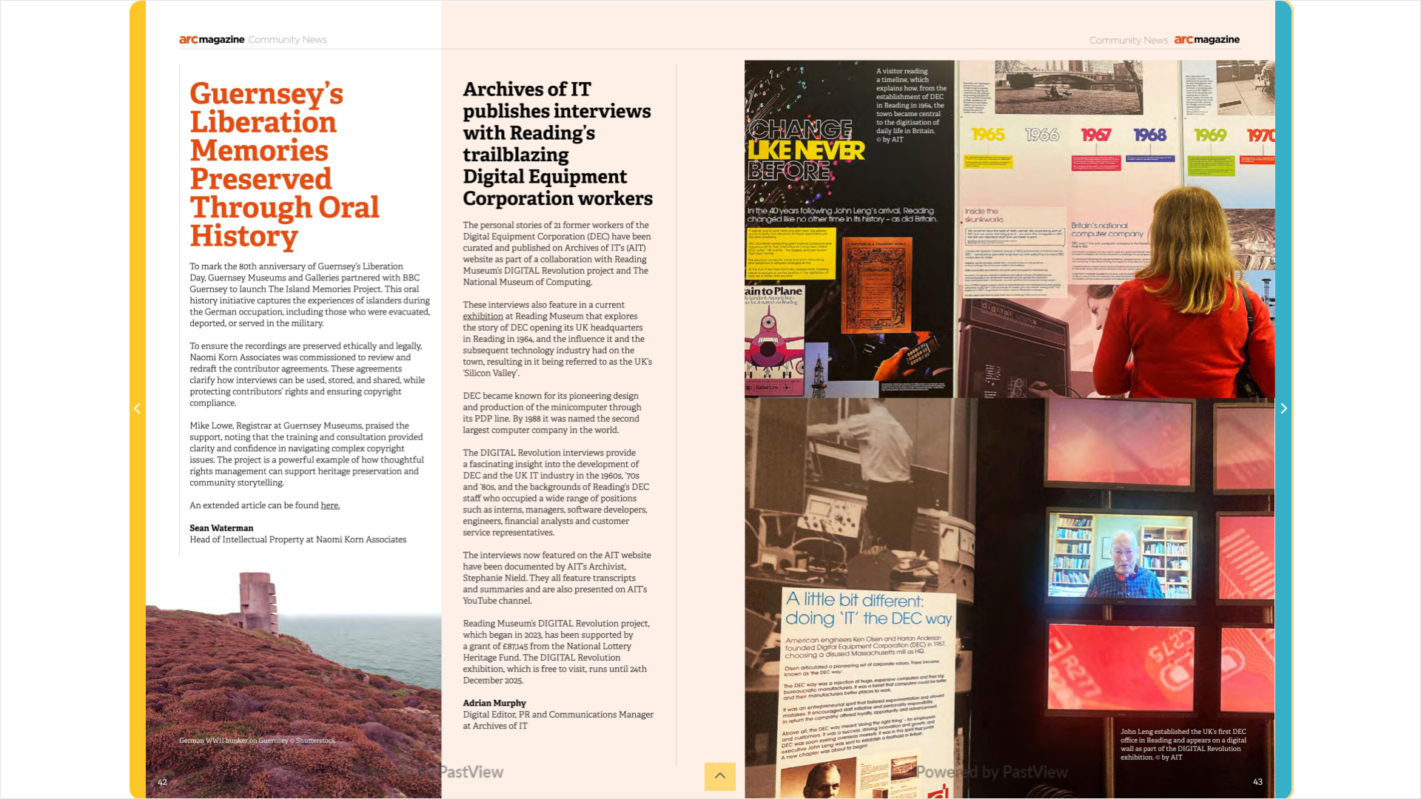
click at [1264, 410] on icon "Next Page" at bounding box center [1283, 409] width 7 height 12
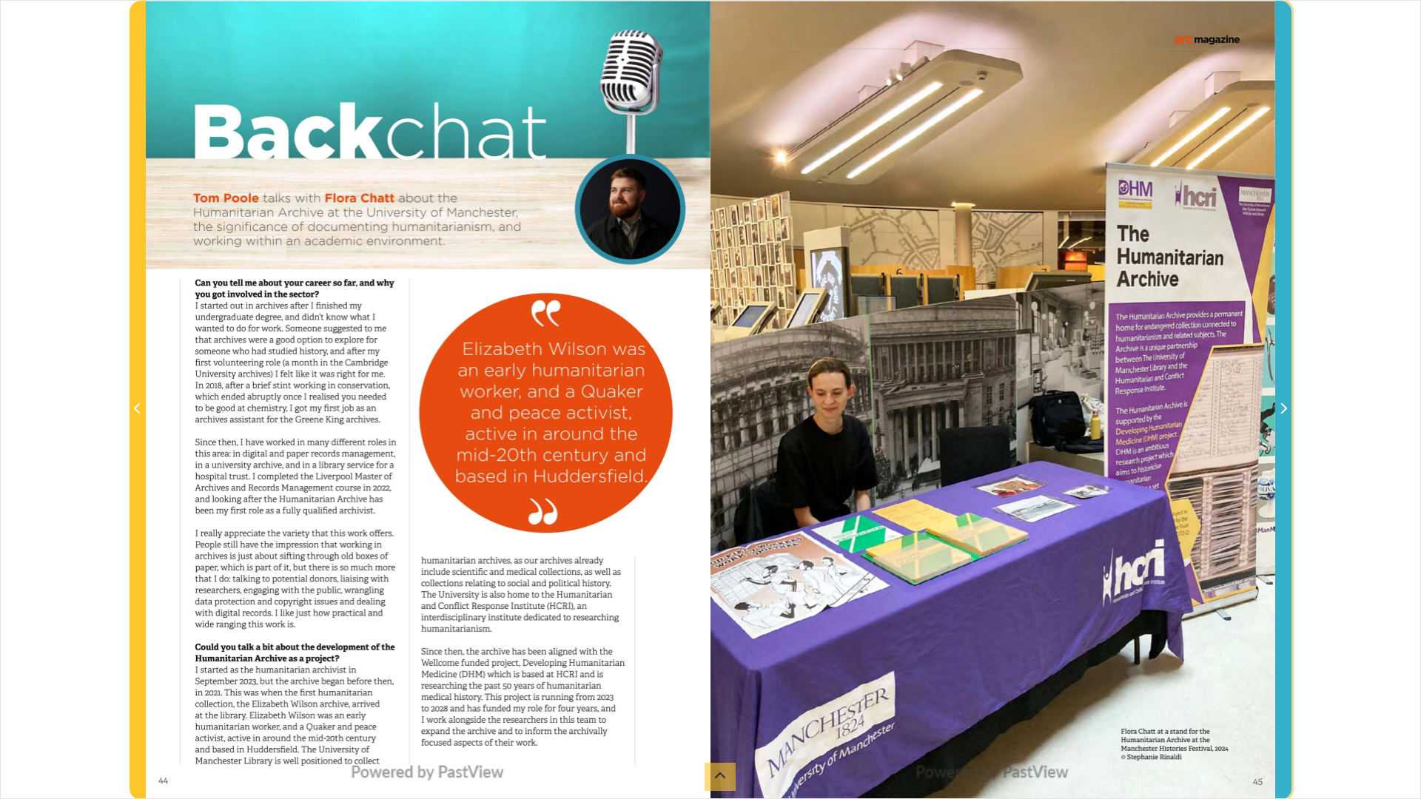
click at [1264, 410] on icon "Next Page" at bounding box center [1283, 409] width 7 height 12
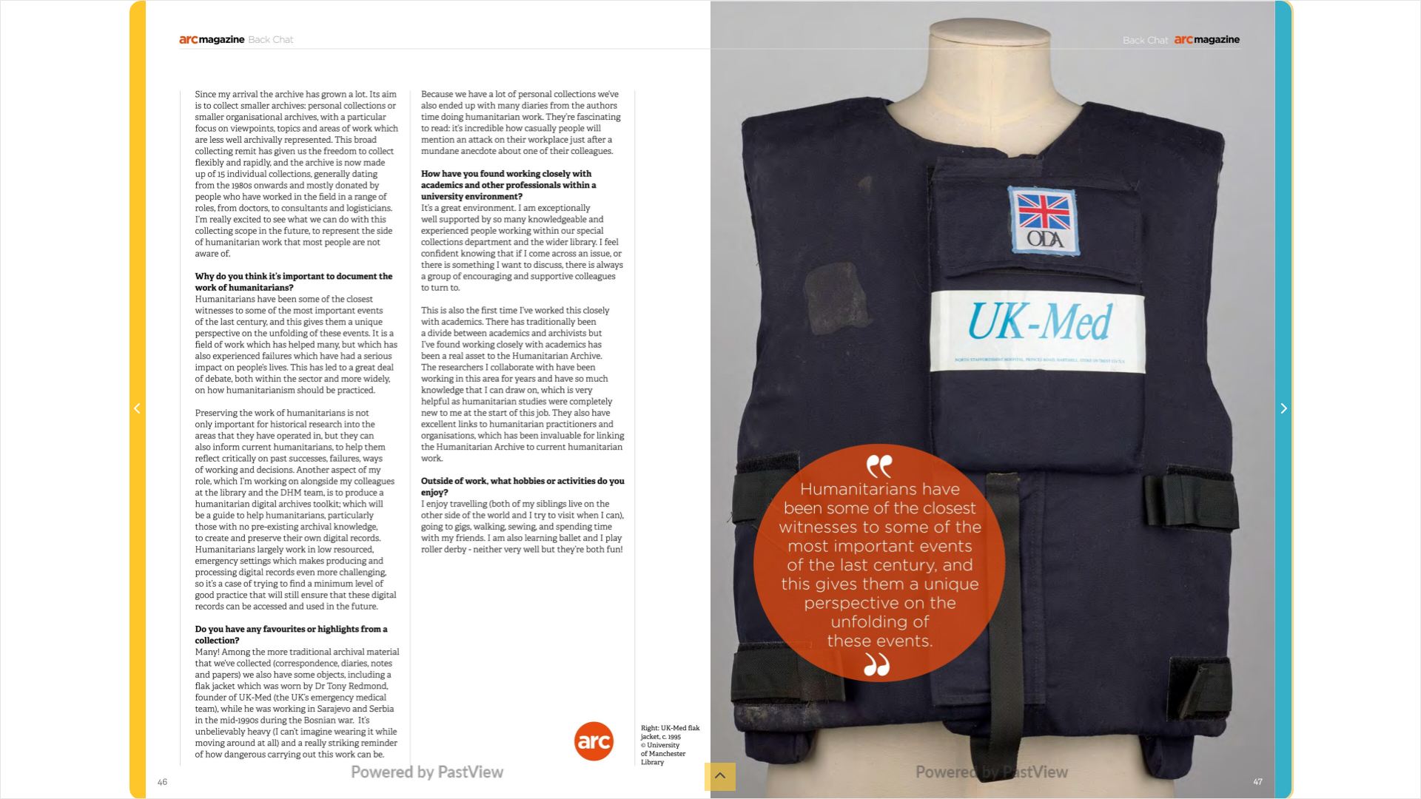
click at [1264, 410] on icon "Next Page" at bounding box center [1283, 409] width 7 height 12
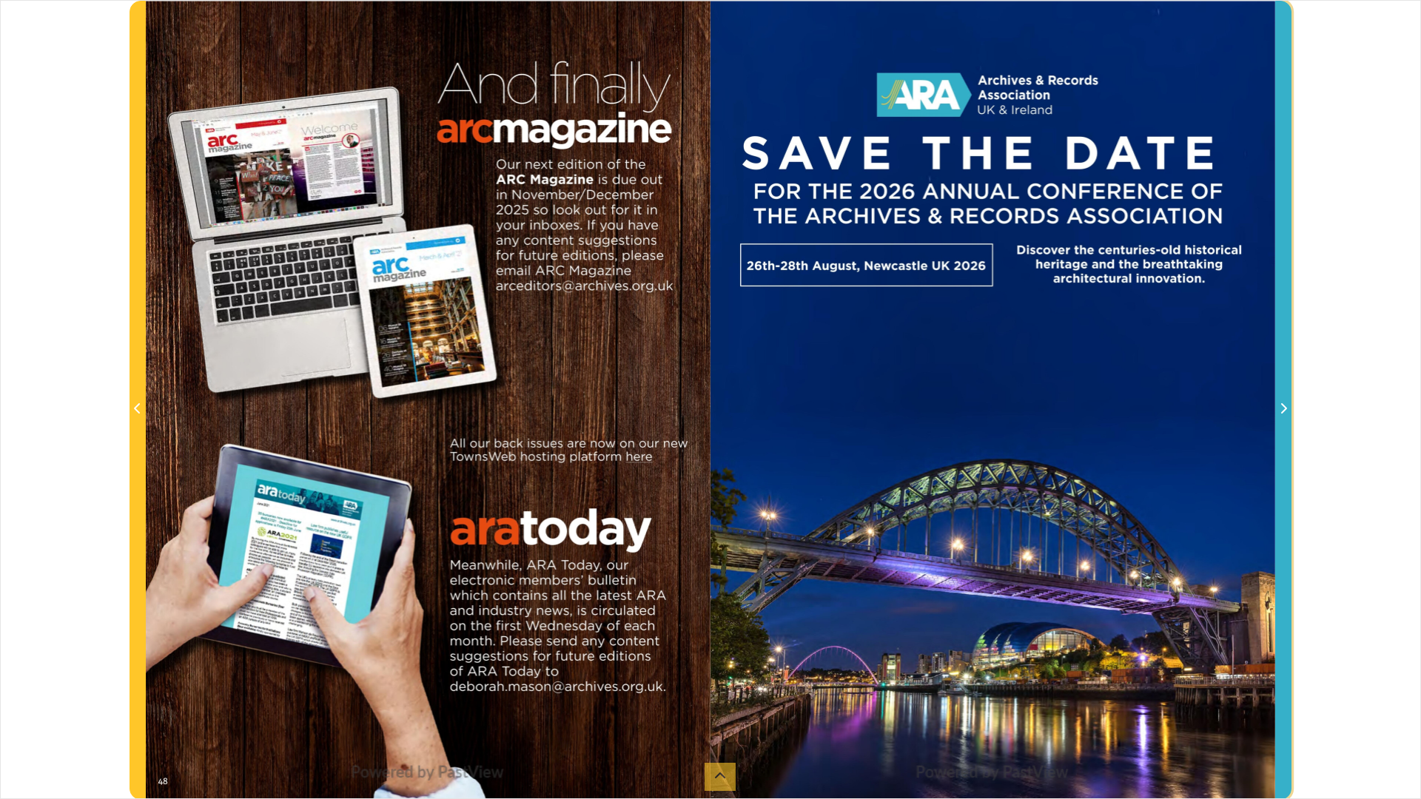
click at [1264, 410] on icon "Next Page" at bounding box center [1283, 409] width 7 height 12
